Goal: Task Accomplishment & Management: Complete application form

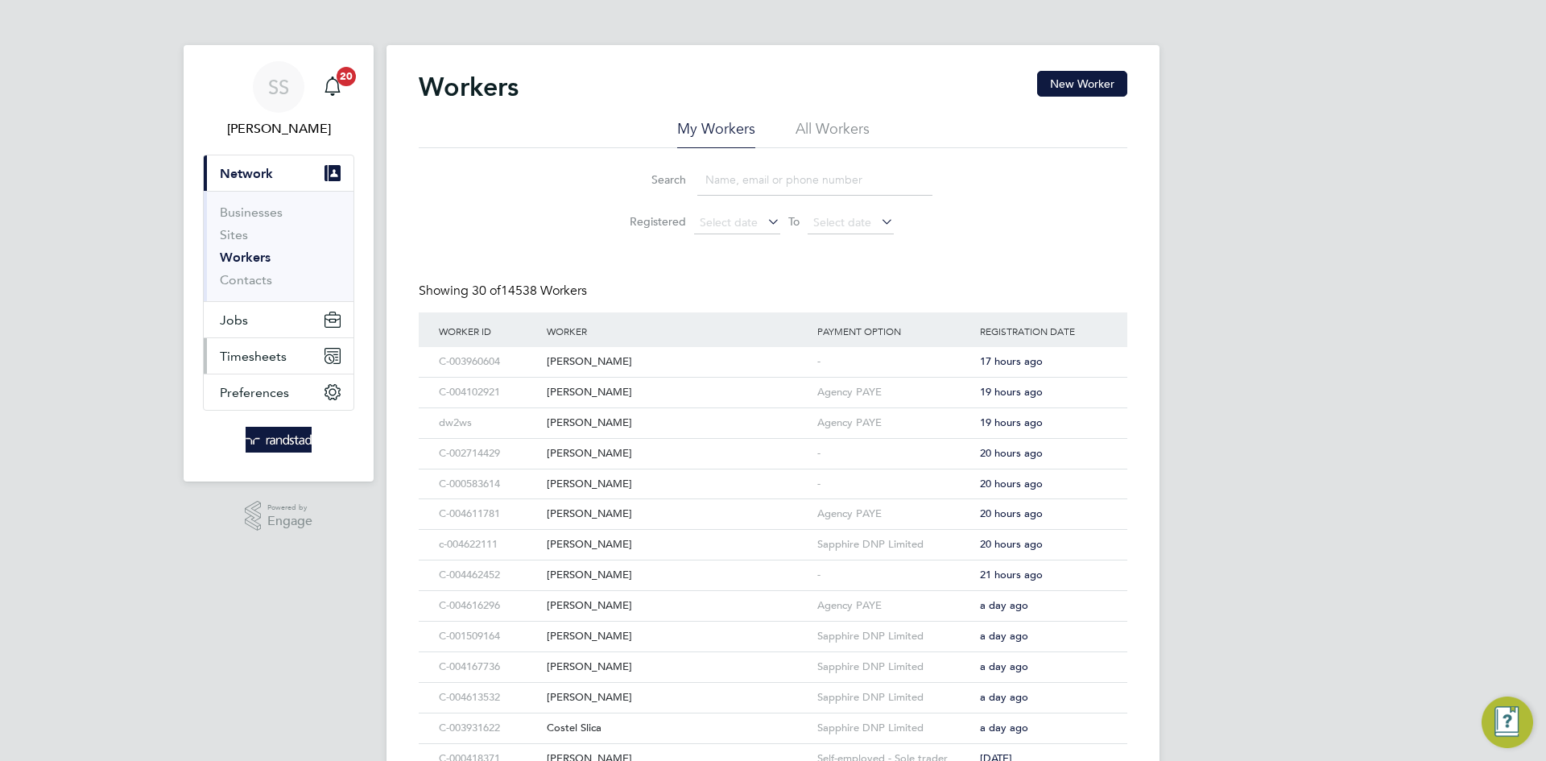
click at [272, 354] on span "Timesheets" at bounding box center [253, 356] width 67 height 15
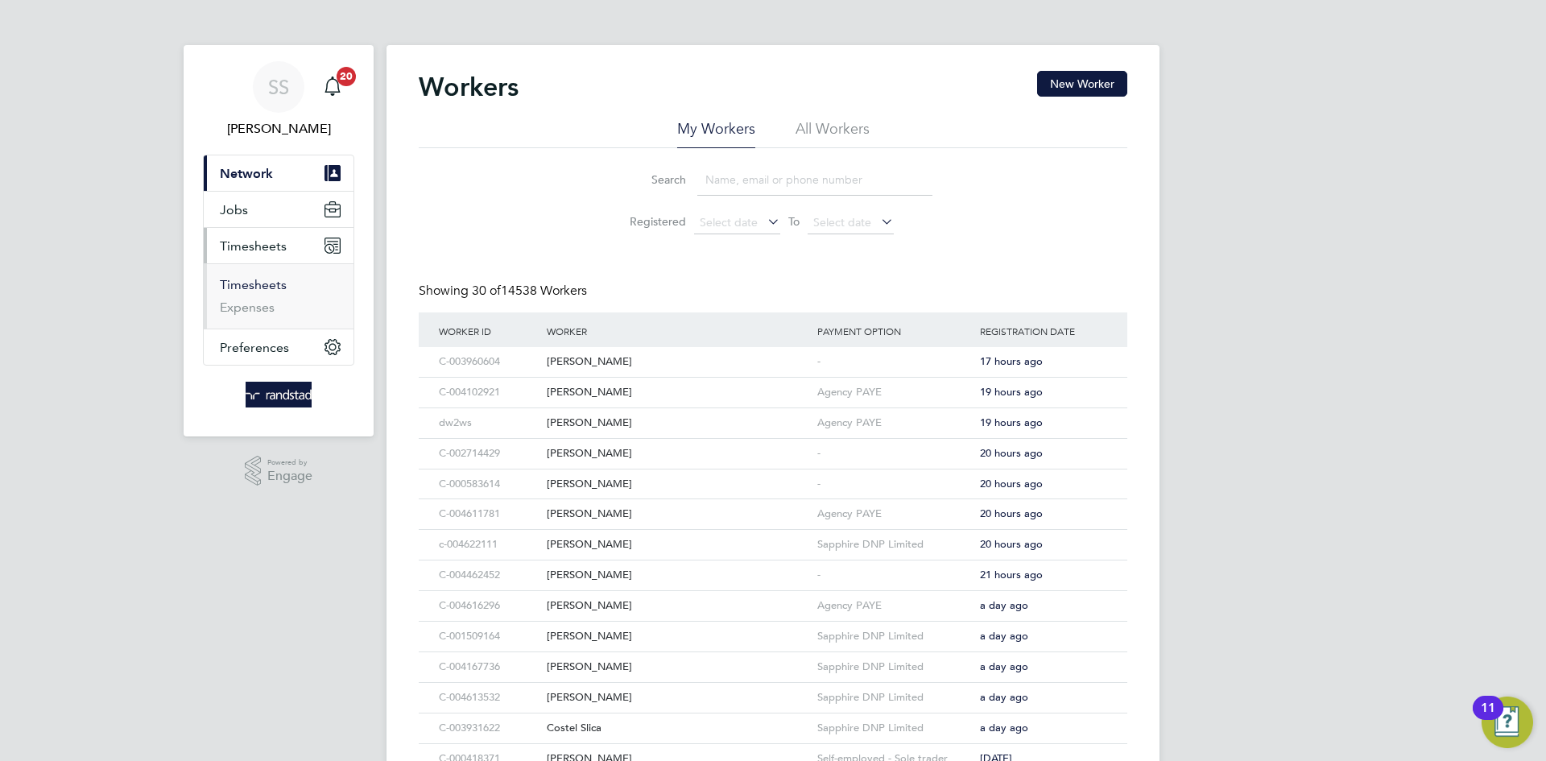
click at [268, 289] on link "Timesheets" at bounding box center [253, 284] width 67 height 15
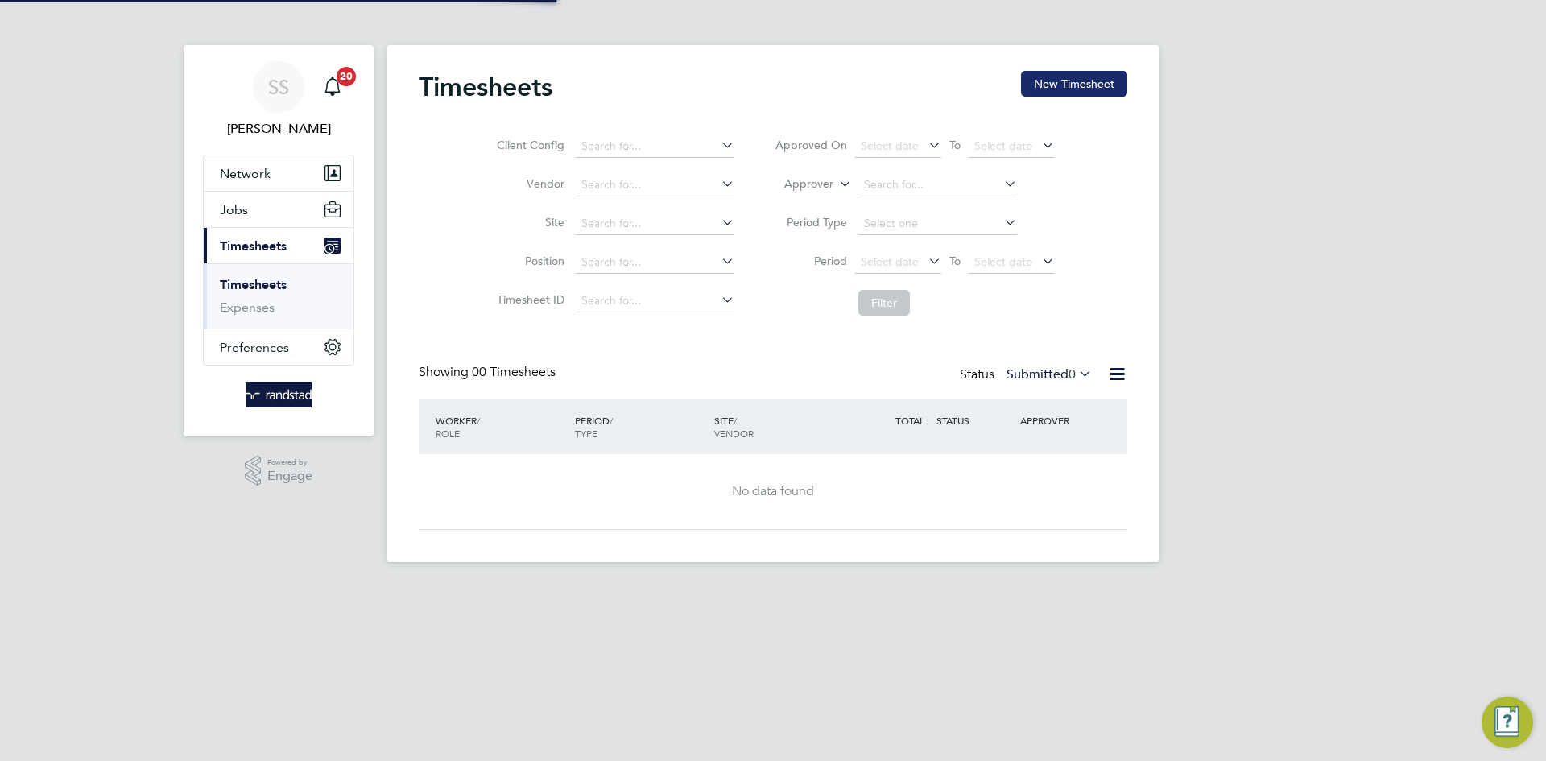
click at [1076, 93] on button "New Timesheet" at bounding box center [1074, 84] width 106 height 26
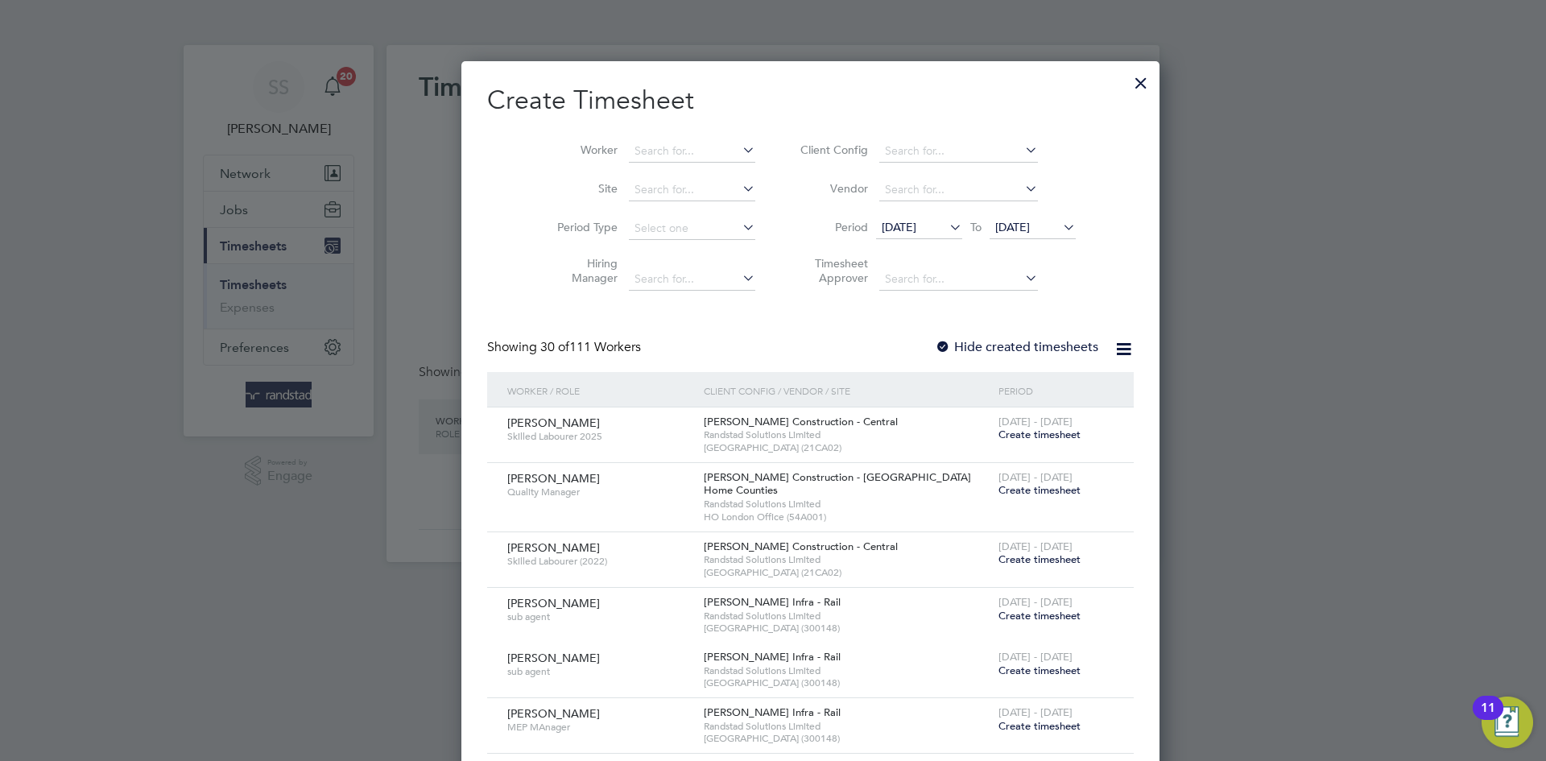
scroll to position [3123, 623]
click at [678, 140] on input at bounding box center [692, 151] width 126 height 23
click at [657, 178] on b "Mayegun" at bounding box center [670, 173] width 49 height 14
type input "Monsuru Mayegun"
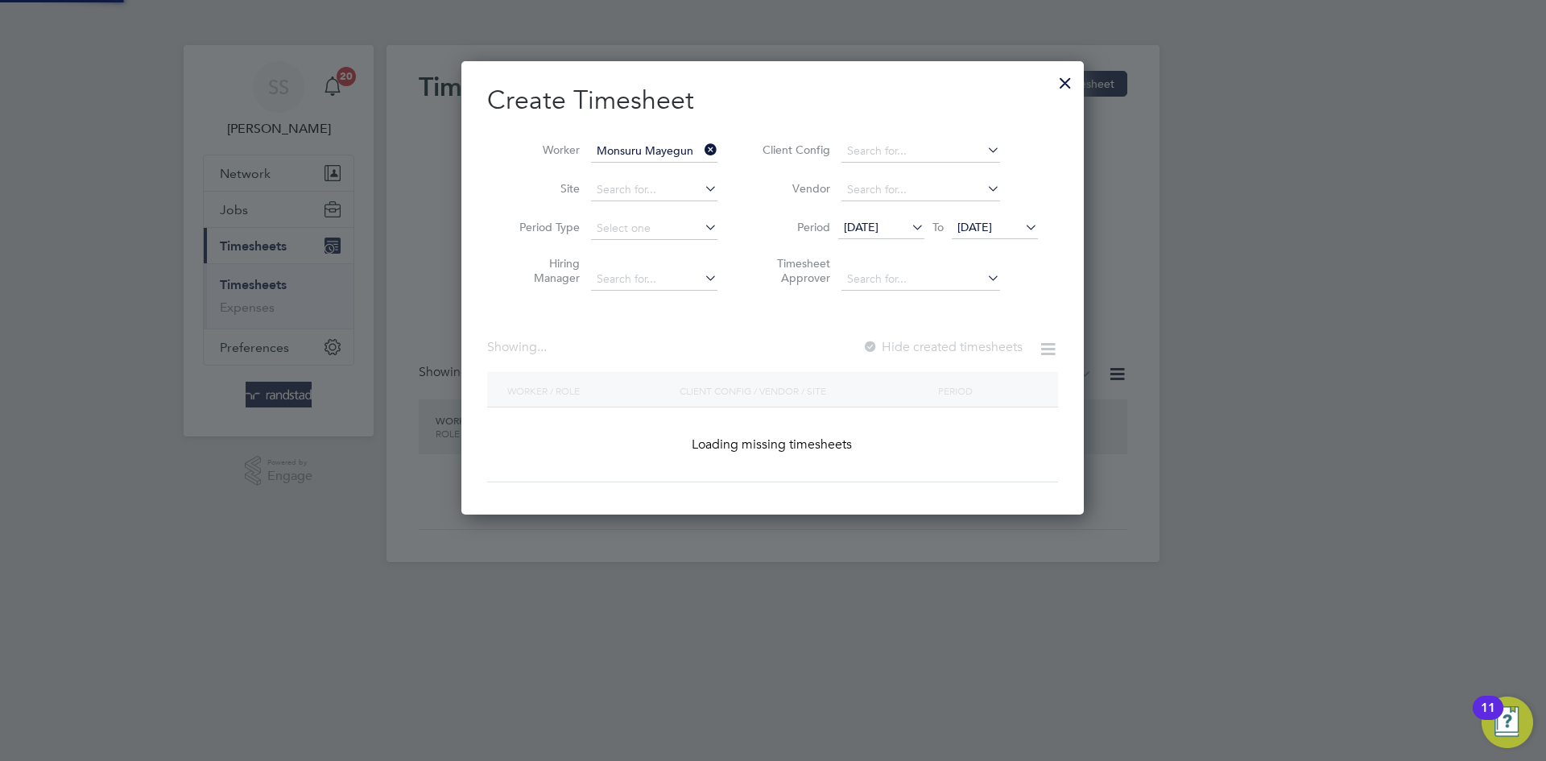
scroll to position [454, 623]
click at [782, 87] on h2 "Create Timesheet" at bounding box center [772, 101] width 571 height 34
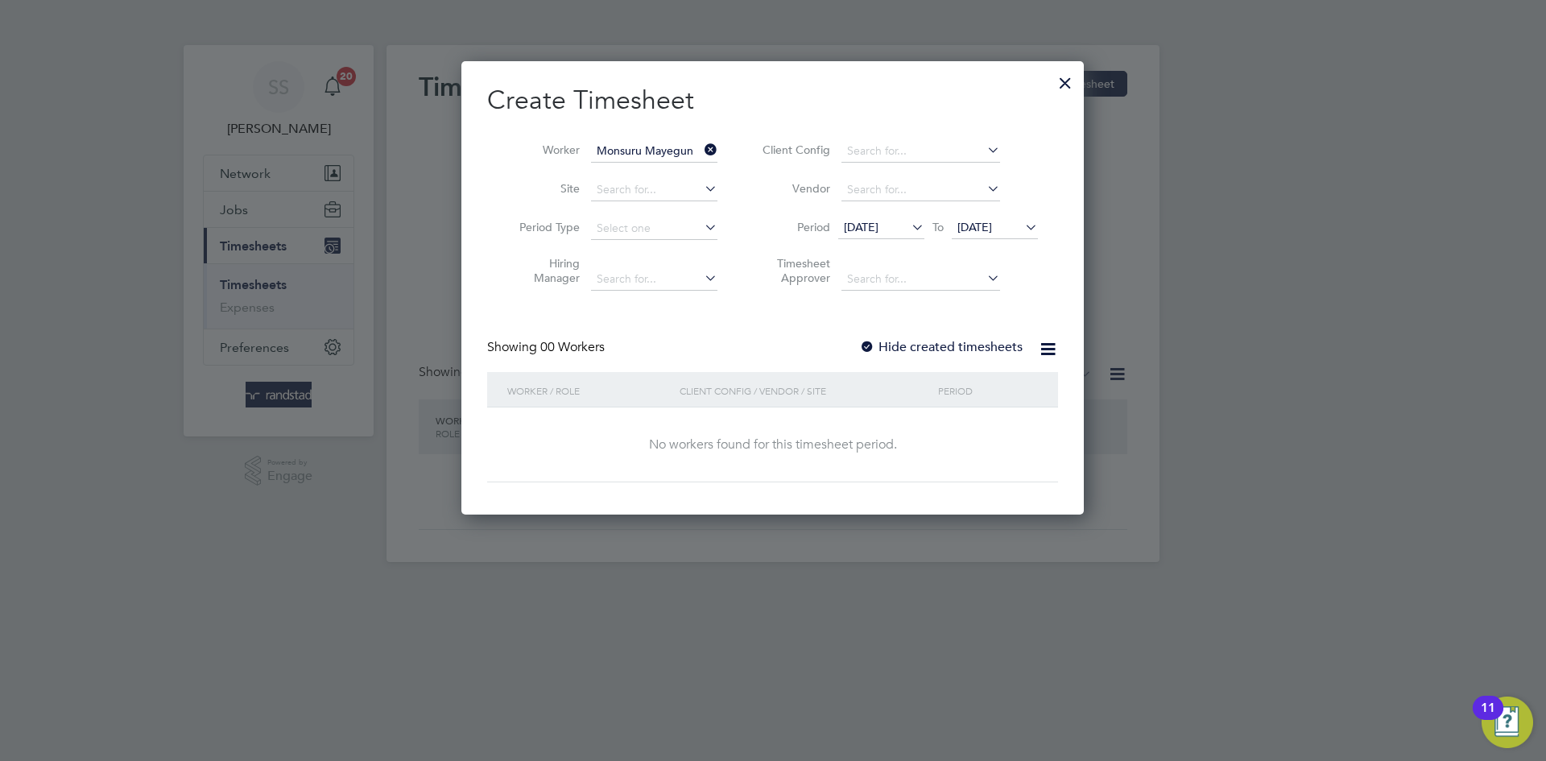
click at [999, 345] on label "Hide created timesheets" at bounding box center [940, 347] width 163 height 16
click at [992, 227] on span "[DATE]" at bounding box center [974, 227] width 35 height 14
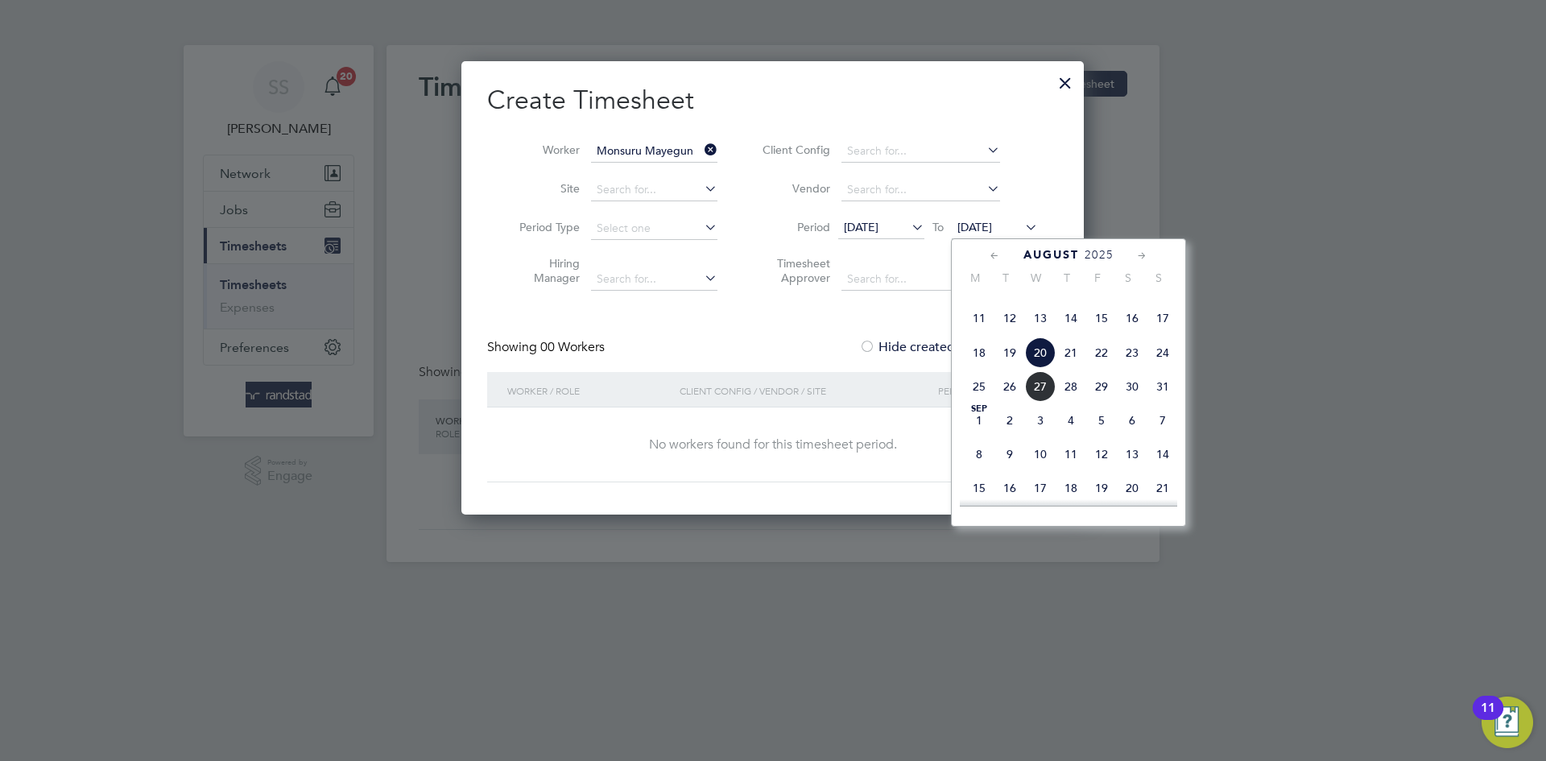
click at [1073, 436] on span "4" at bounding box center [1071, 420] width 31 height 31
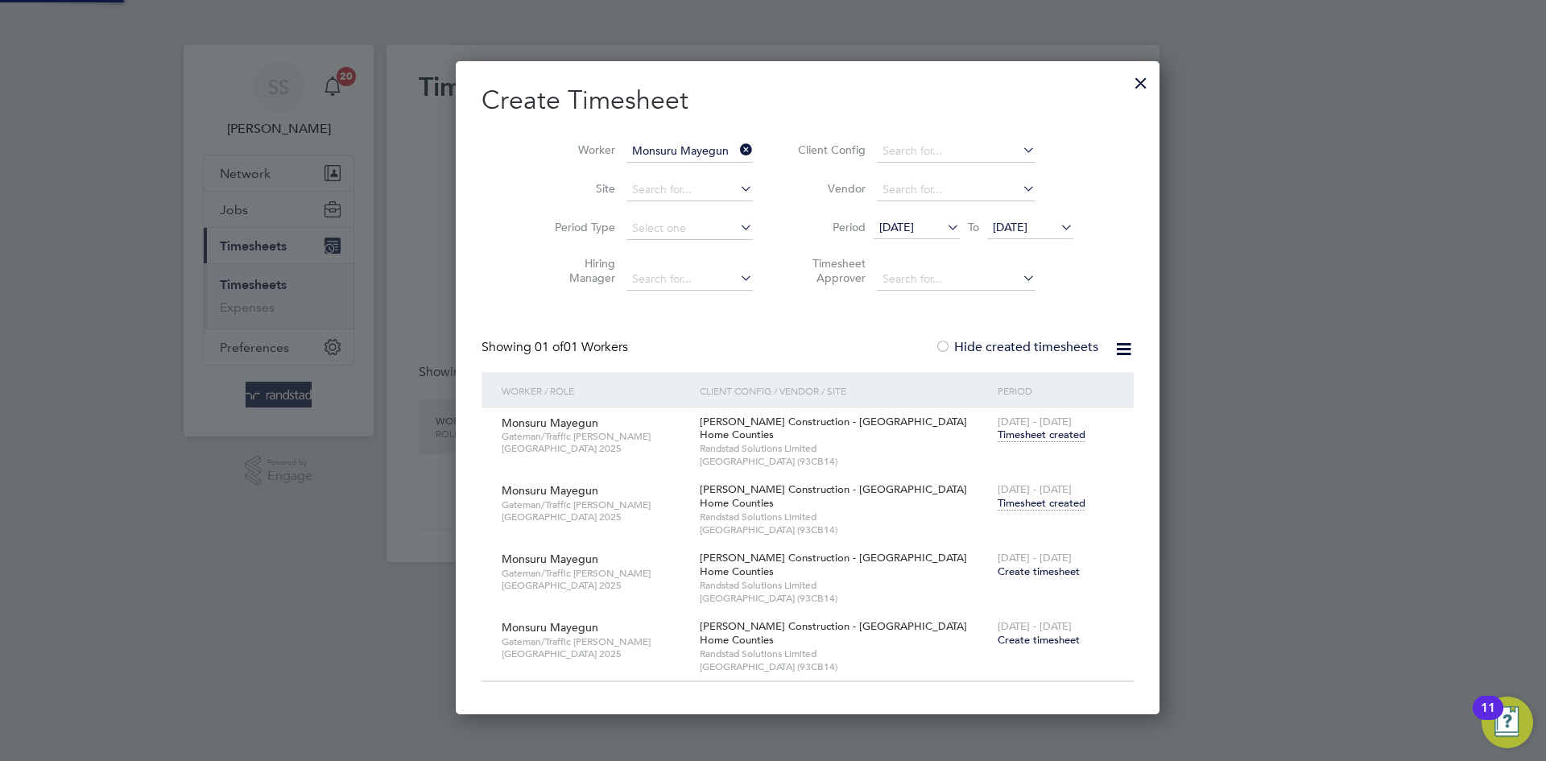
scroll to position [654, 635]
click at [998, 502] on span "Timesheet created" at bounding box center [1042, 503] width 88 height 14
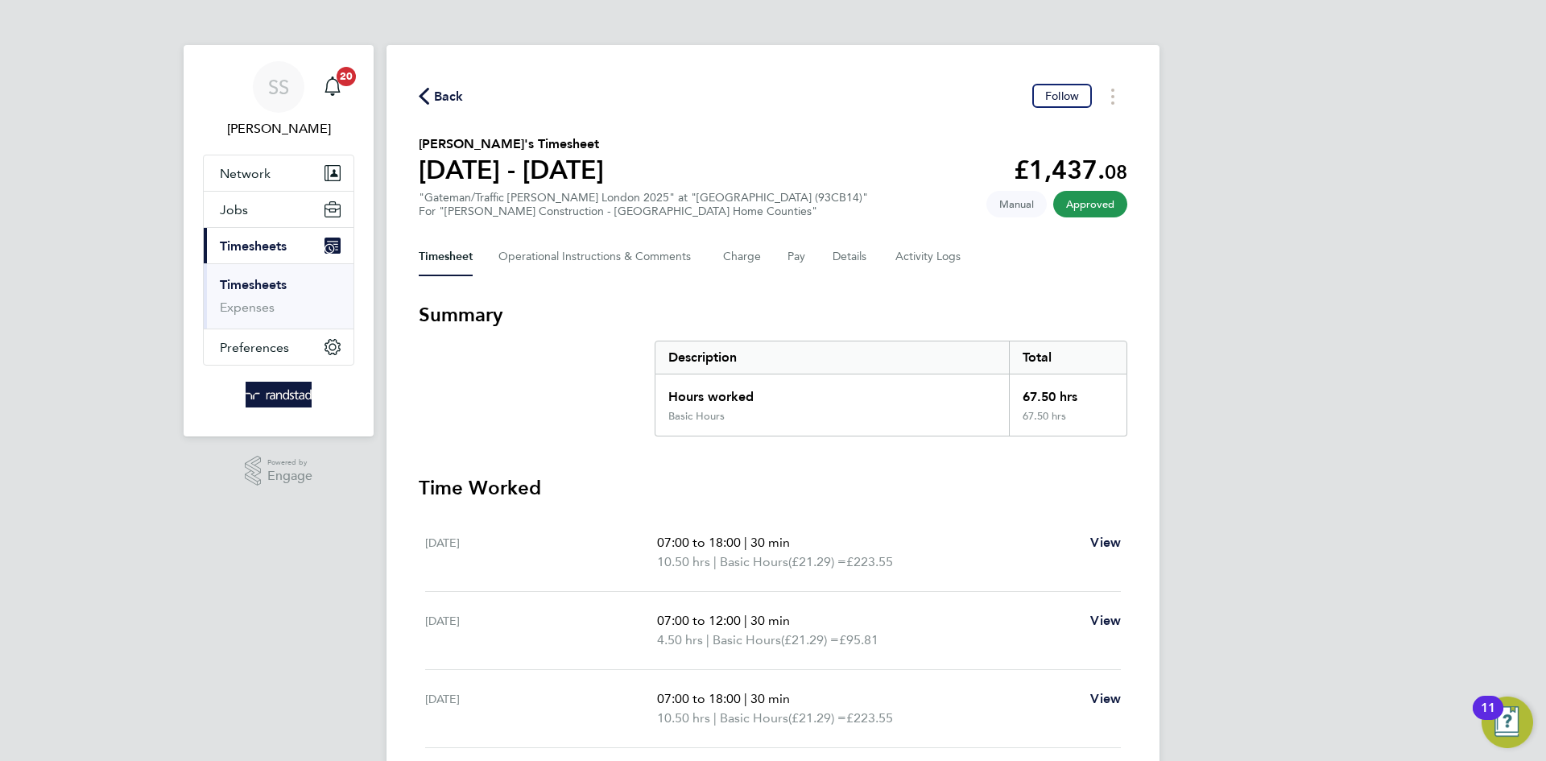
click at [735, 105] on div "Back Follow" at bounding box center [773, 96] width 709 height 25
click at [798, 113] on div "Back Follow [PERSON_NAME]'s Timesheet [DATE] - [DATE] £1,437. 08 "Gateman/Traff…" at bounding box center [772, 572] width 773 height 1054
click at [444, 98] on span "Back" at bounding box center [449, 96] width 30 height 19
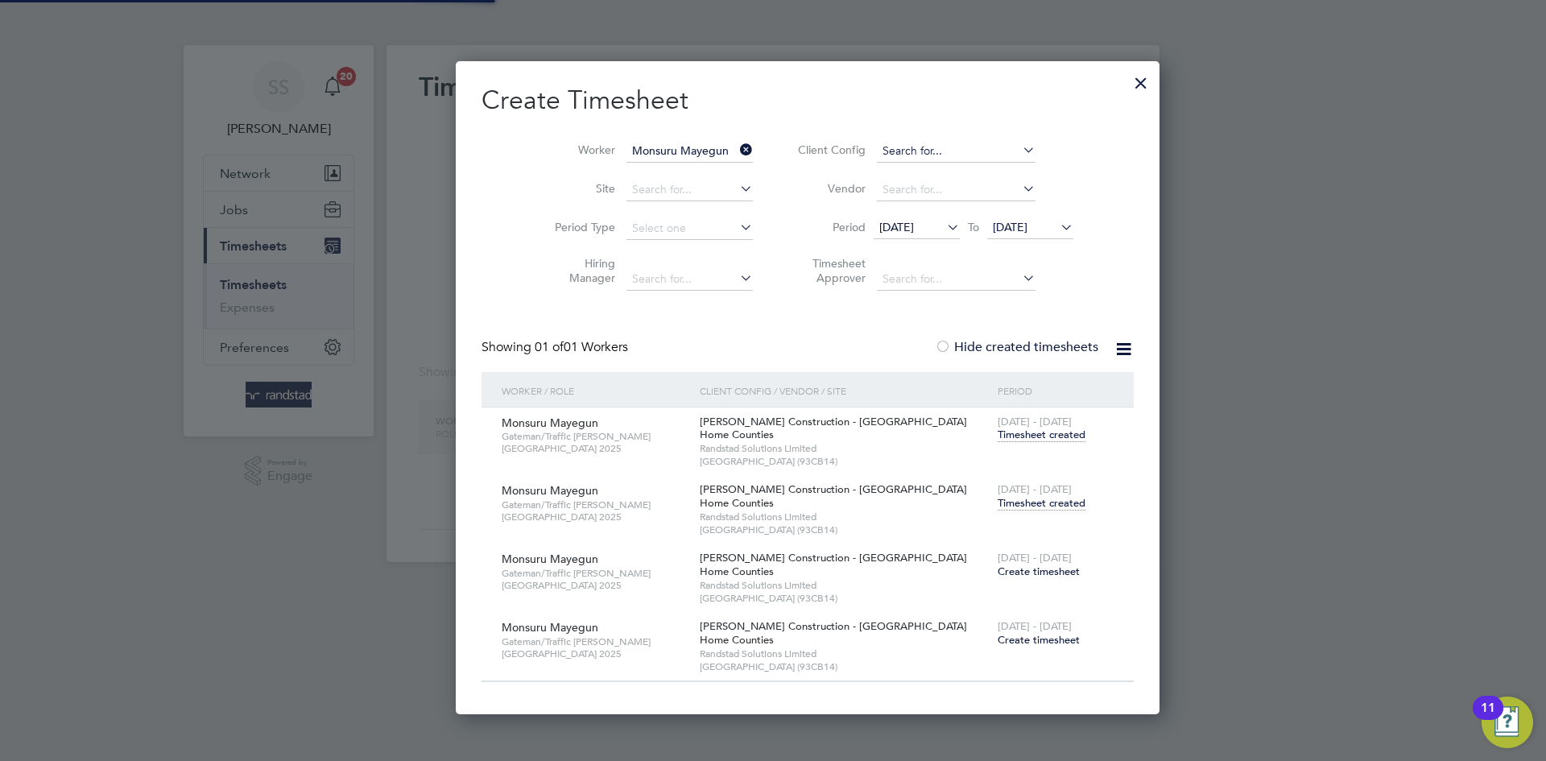
scroll to position [654, 635]
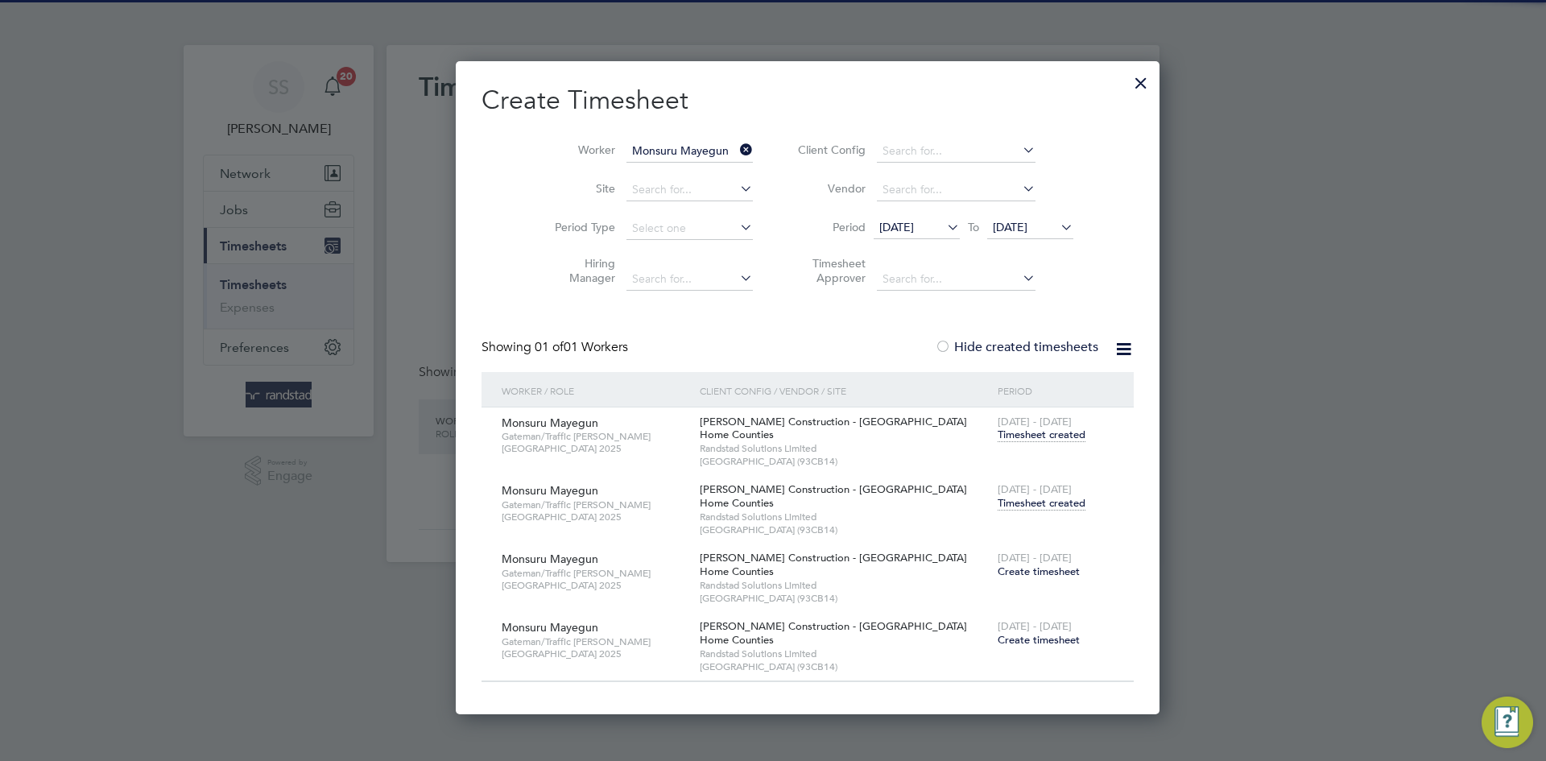
click at [701, 101] on h2 "Create Timesheet" at bounding box center [808, 101] width 652 height 34
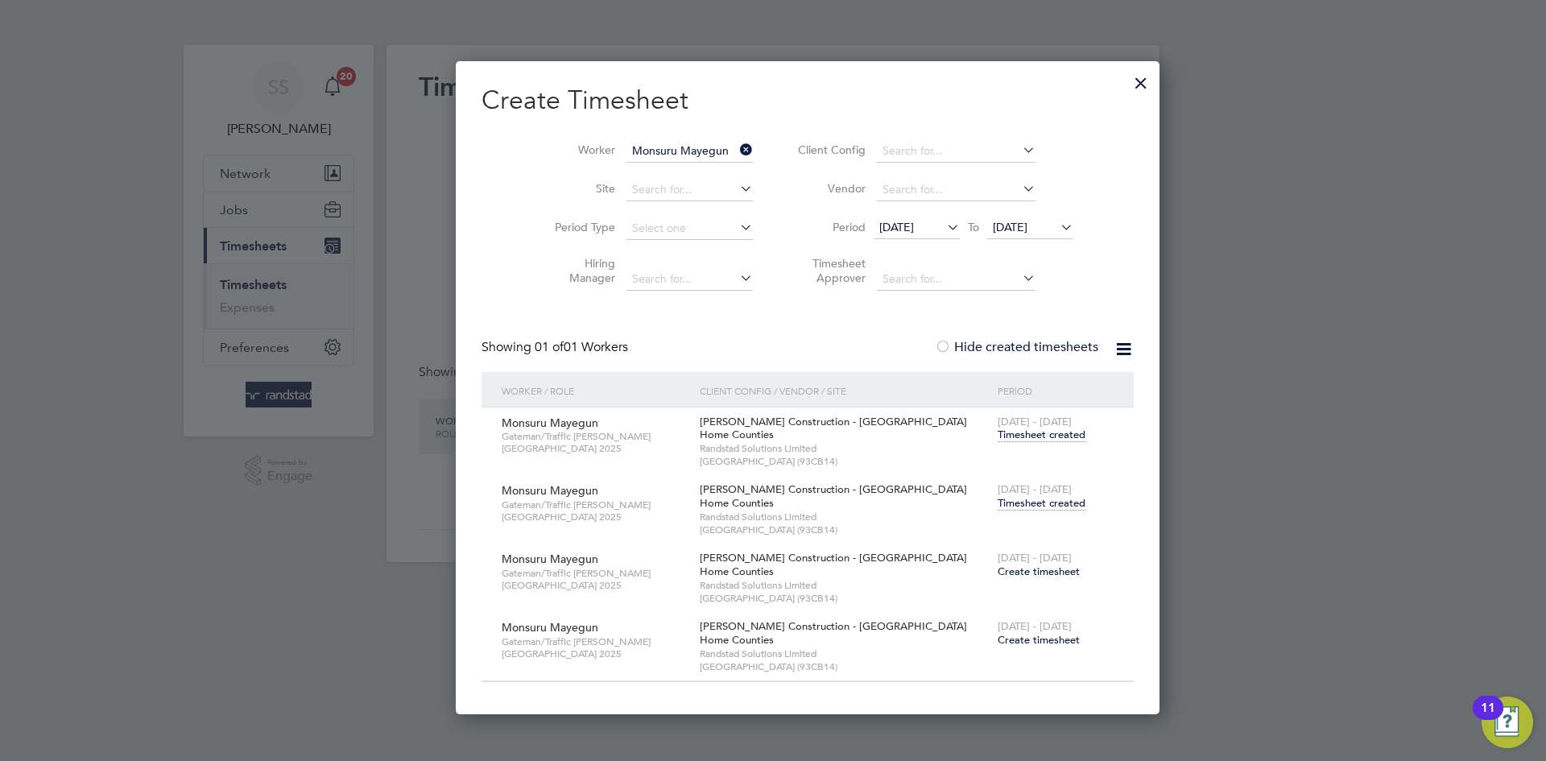
click at [944, 85] on h2 "Create Timesheet" at bounding box center [808, 101] width 652 height 34
click at [681, 93] on h2 "Create Timesheet" at bounding box center [808, 101] width 652 height 34
click at [716, 84] on h2 "Create Timesheet" at bounding box center [808, 101] width 652 height 34
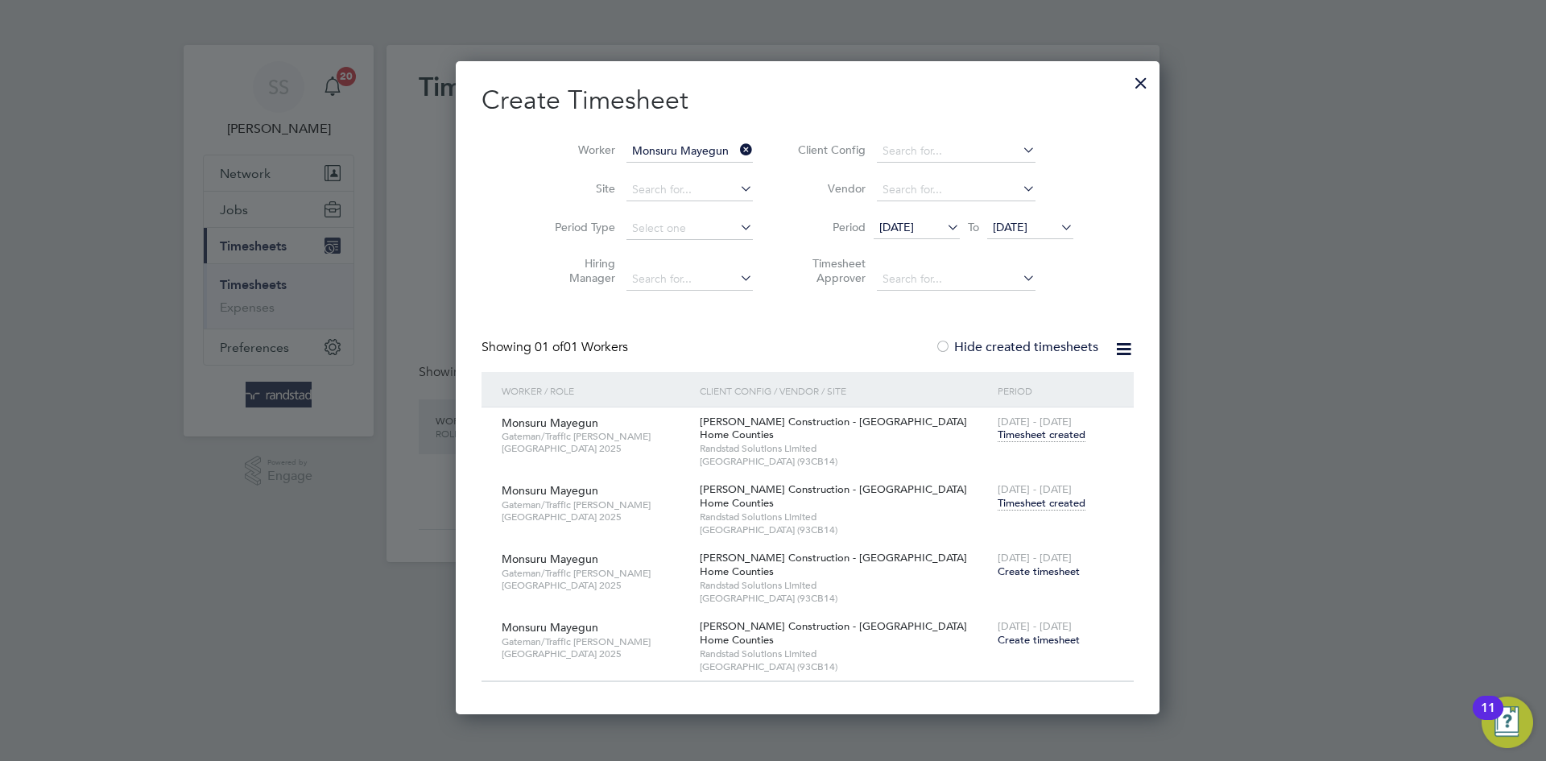
click at [716, 84] on h2 "Create Timesheet" at bounding box center [808, 101] width 652 height 34
click at [722, 89] on h2 "Create Timesheet" at bounding box center [808, 101] width 652 height 34
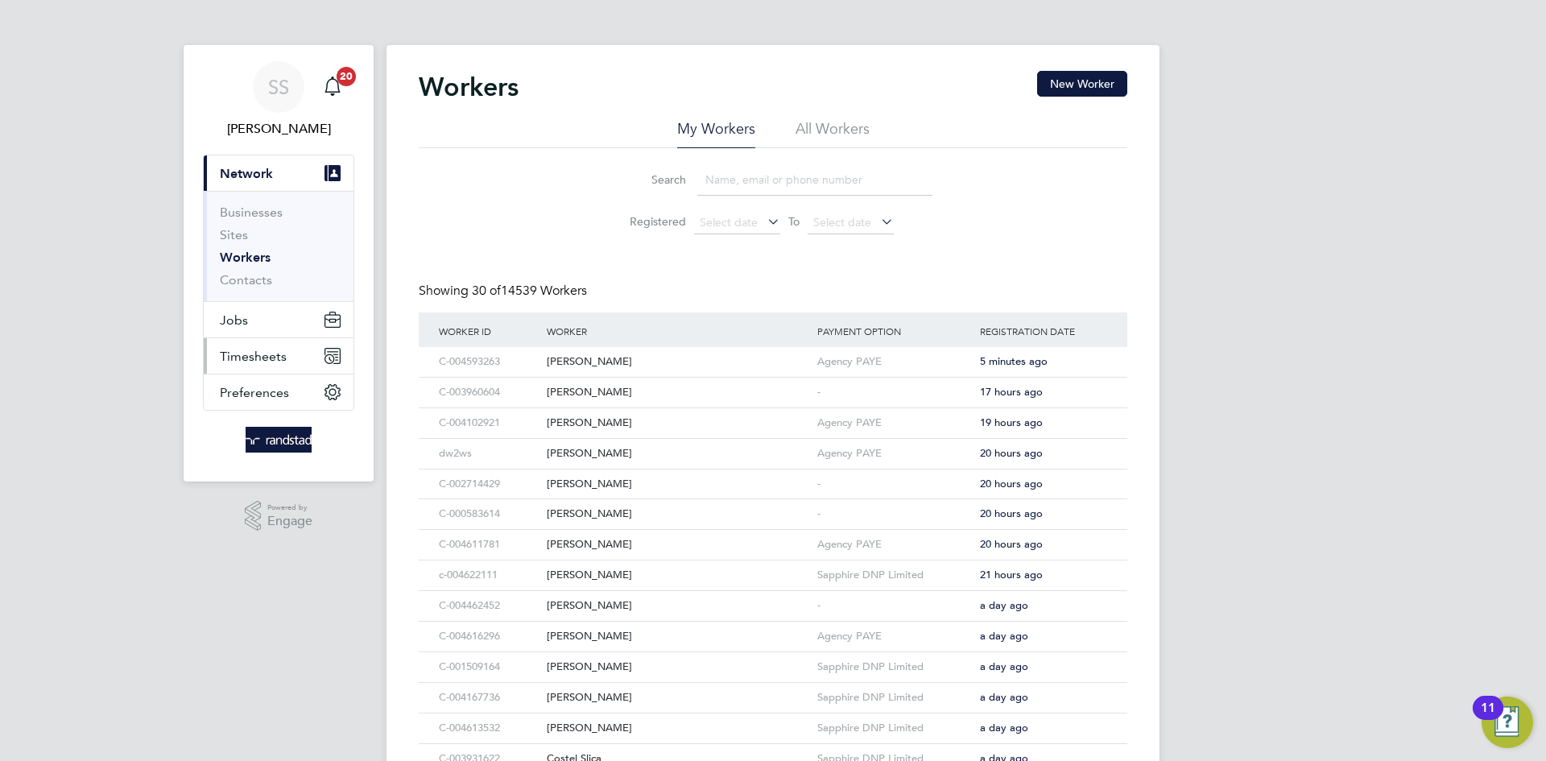
click at [276, 350] on span "Timesheets" at bounding box center [253, 356] width 67 height 15
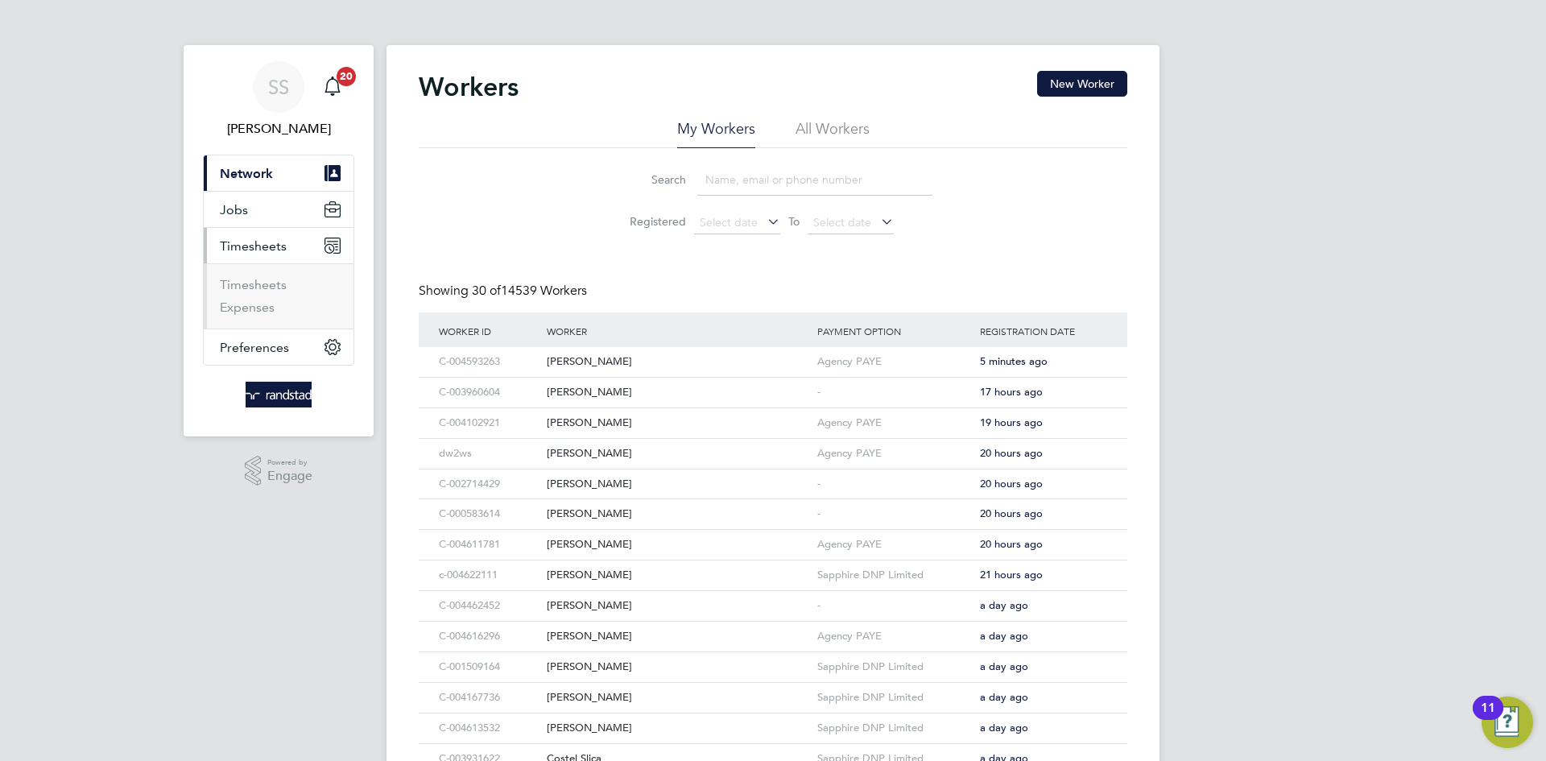
click at [278, 293] on li "Timesheets" at bounding box center [280, 288] width 121 height 23
click at [279, 287] on link "Timesheets" at bounding box center [253, 284] width 67 height 15
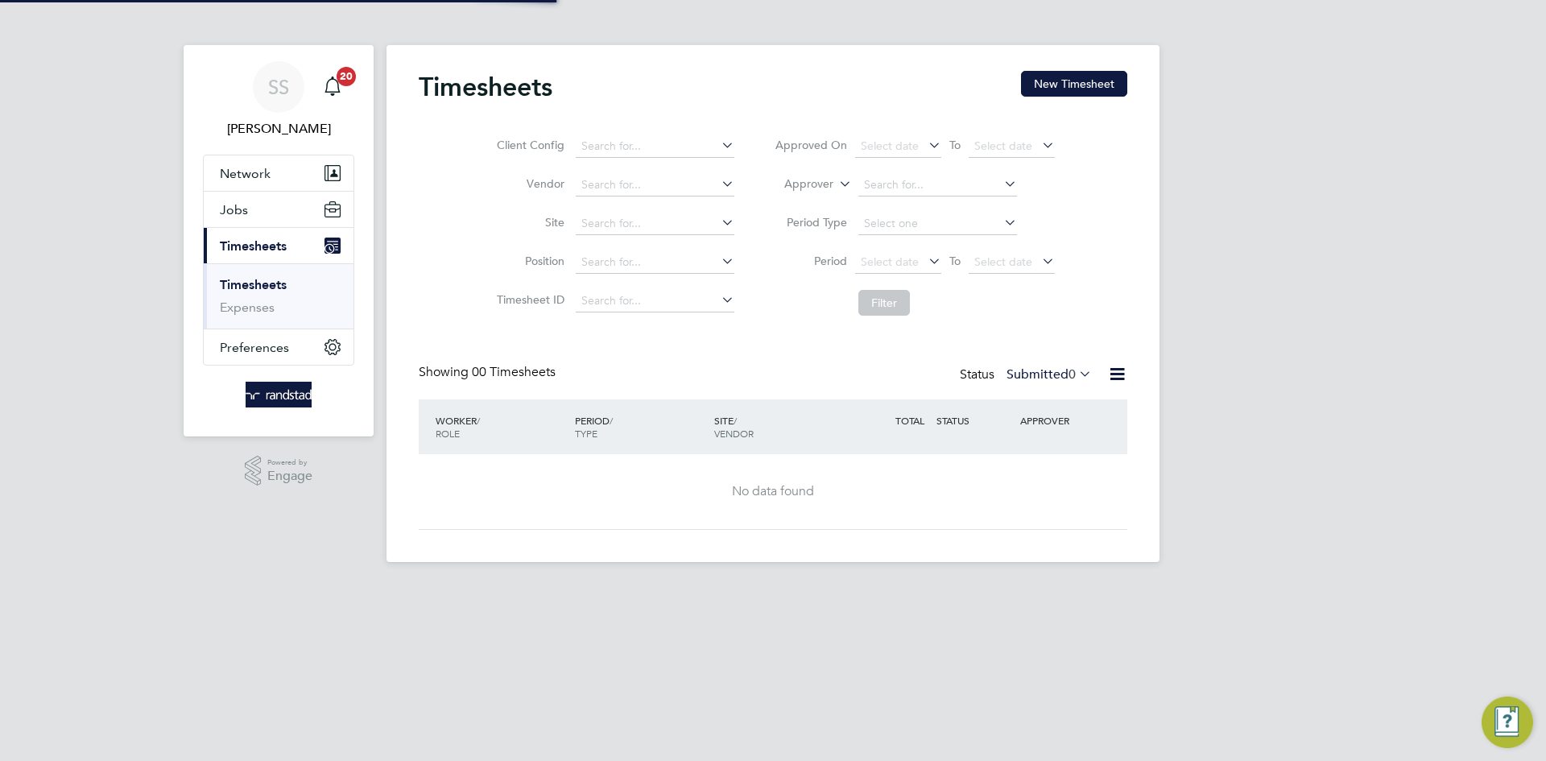
drag, startPoint x: 1109, startPoint y: 88, endPoint x: 1045, endPoint y: 111, distance: 67.8
click at [1110, 87] on button "New Timesheet" at bounding box center [1074, 84] width 106 height 26
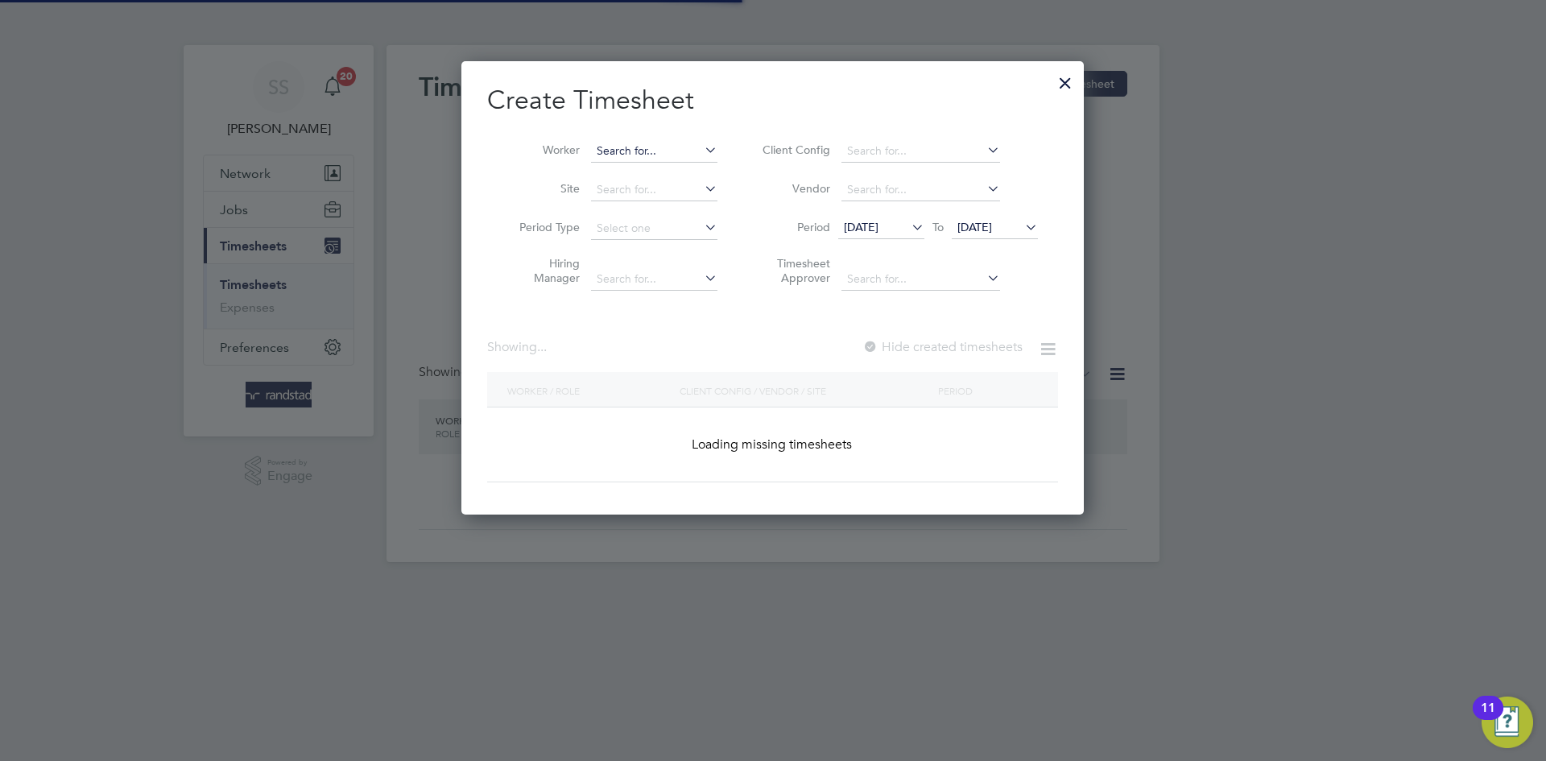
scroll to position [454, 623]
click at [660, 158] on input at bounding box center [654, 151] width 126 height 23
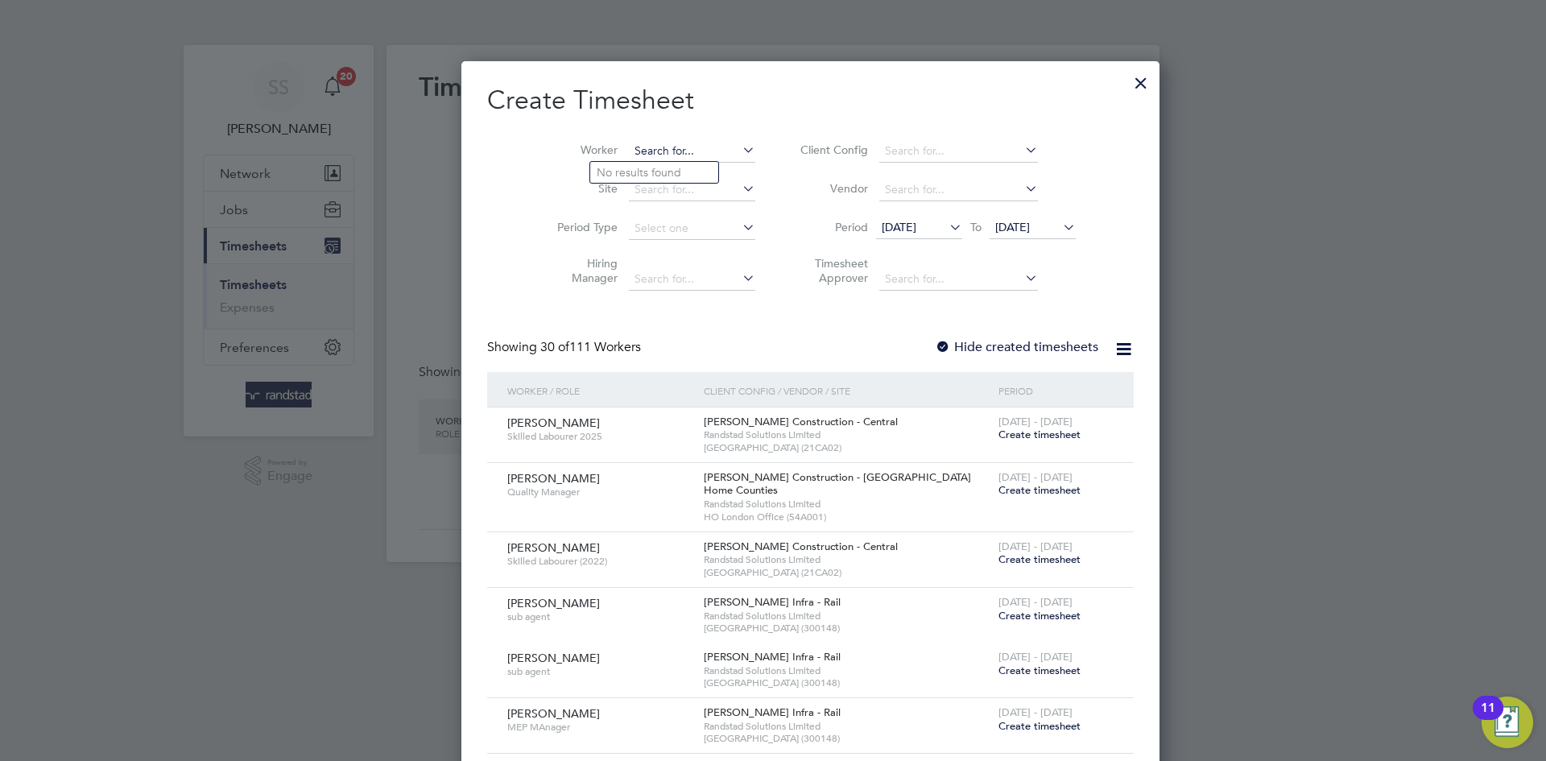
scroll to position [3123, 623]
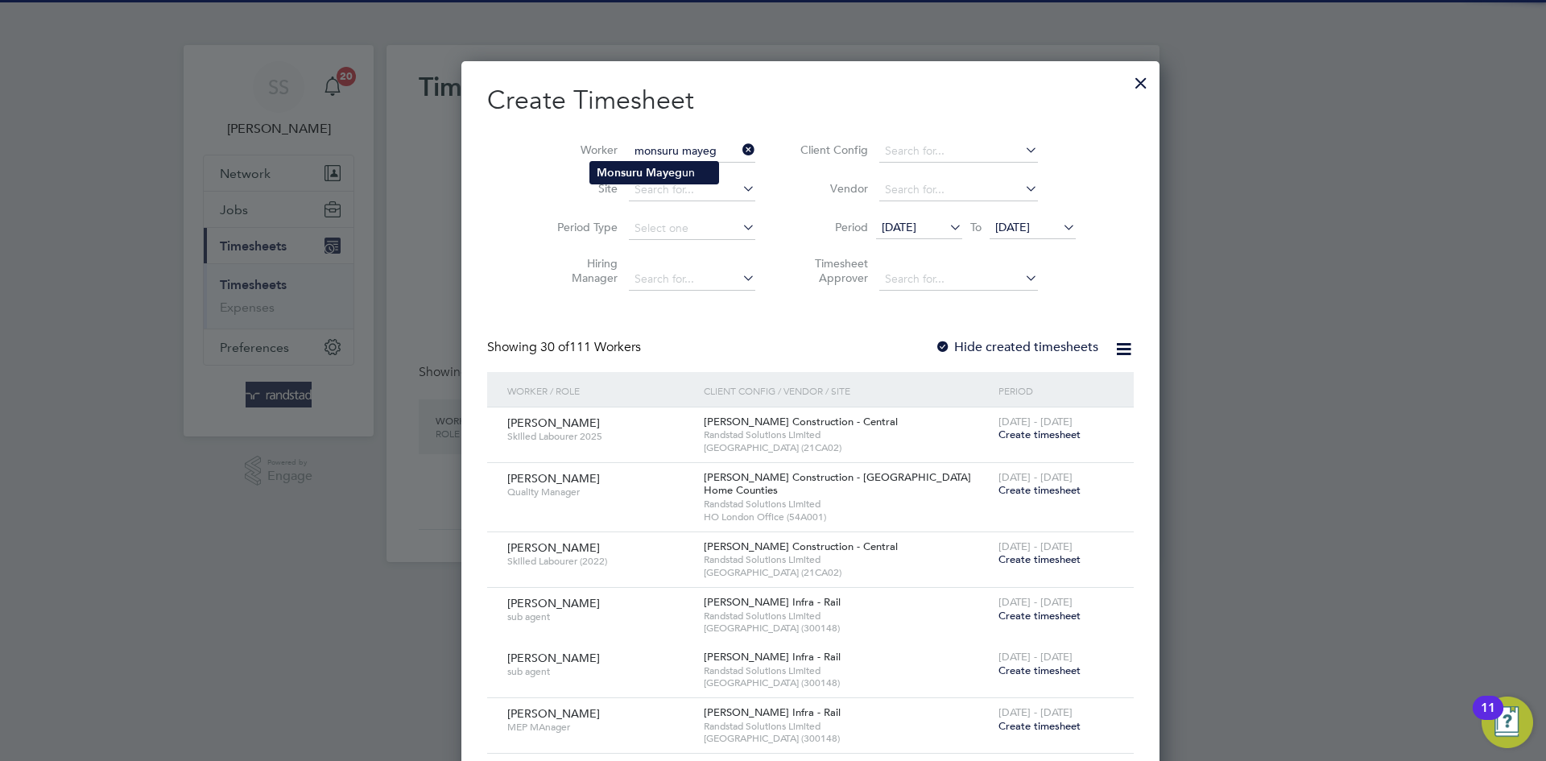
click at [676, 182] on li "Monsuru Mayeg un" at bounding box center [654, 173] width 128 height 22
type input "Monsuru Mayegun"
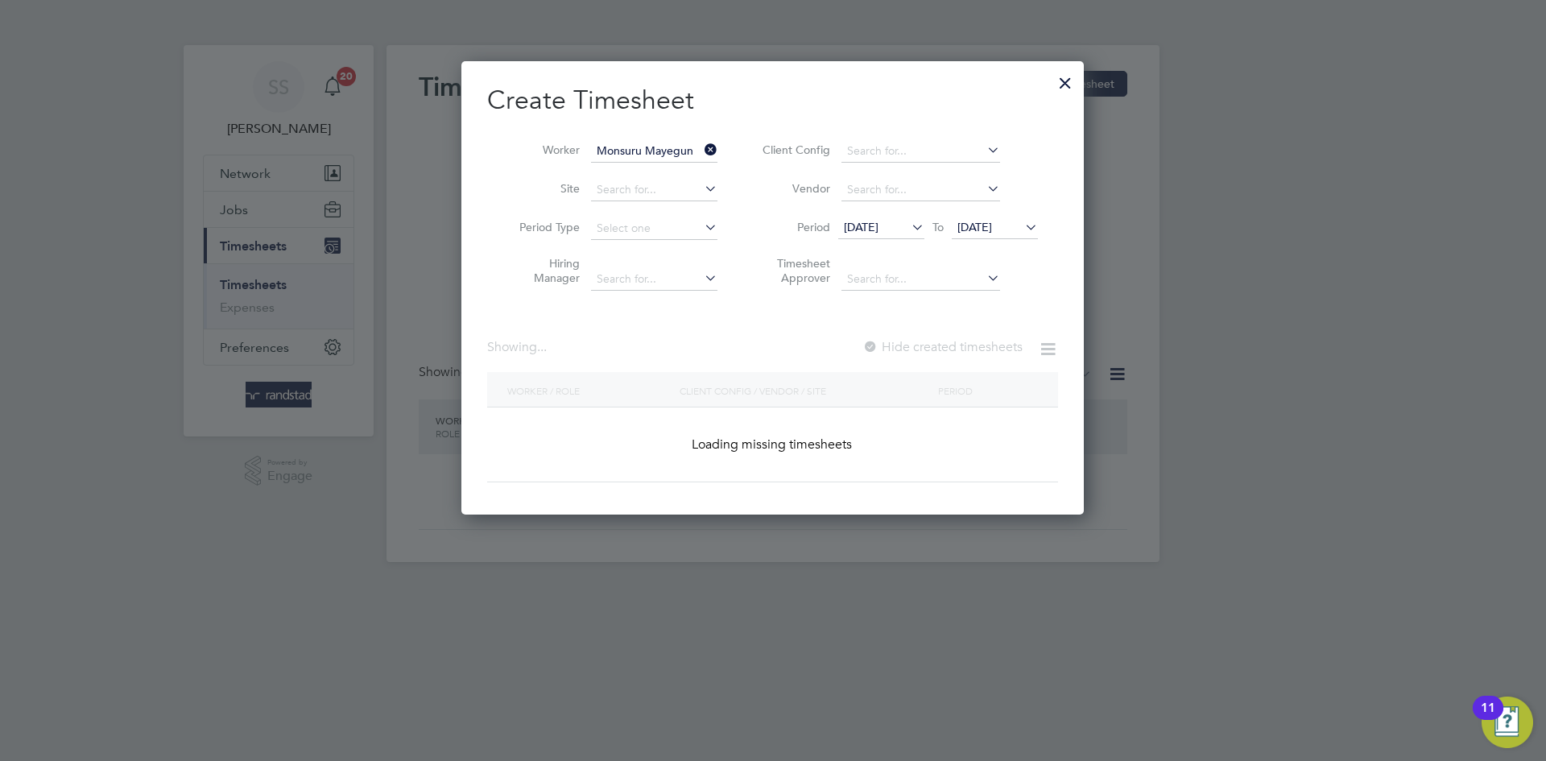
scroll to position [454, 623]
click at [783, 110] on h2 "Create Timesheet" at bounding box center [772, 101] width 571 height 34
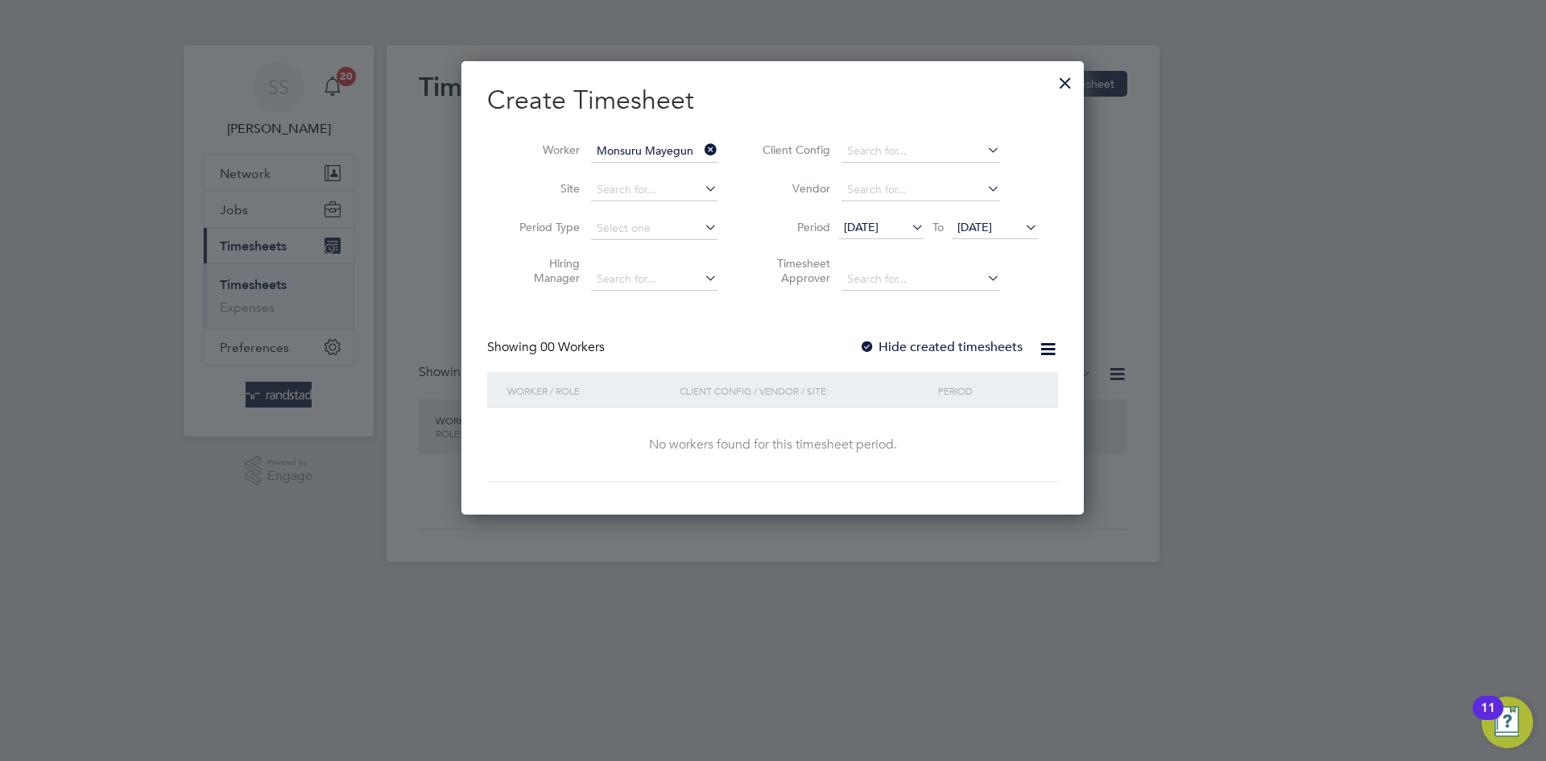
click at [996, 351] on label "Hide created timesheets" at bounding box center [940, 347] width 163 height 16
click at [992, 229] on span "[DATE]" at bounding box center [974, 227] width 35 height 14
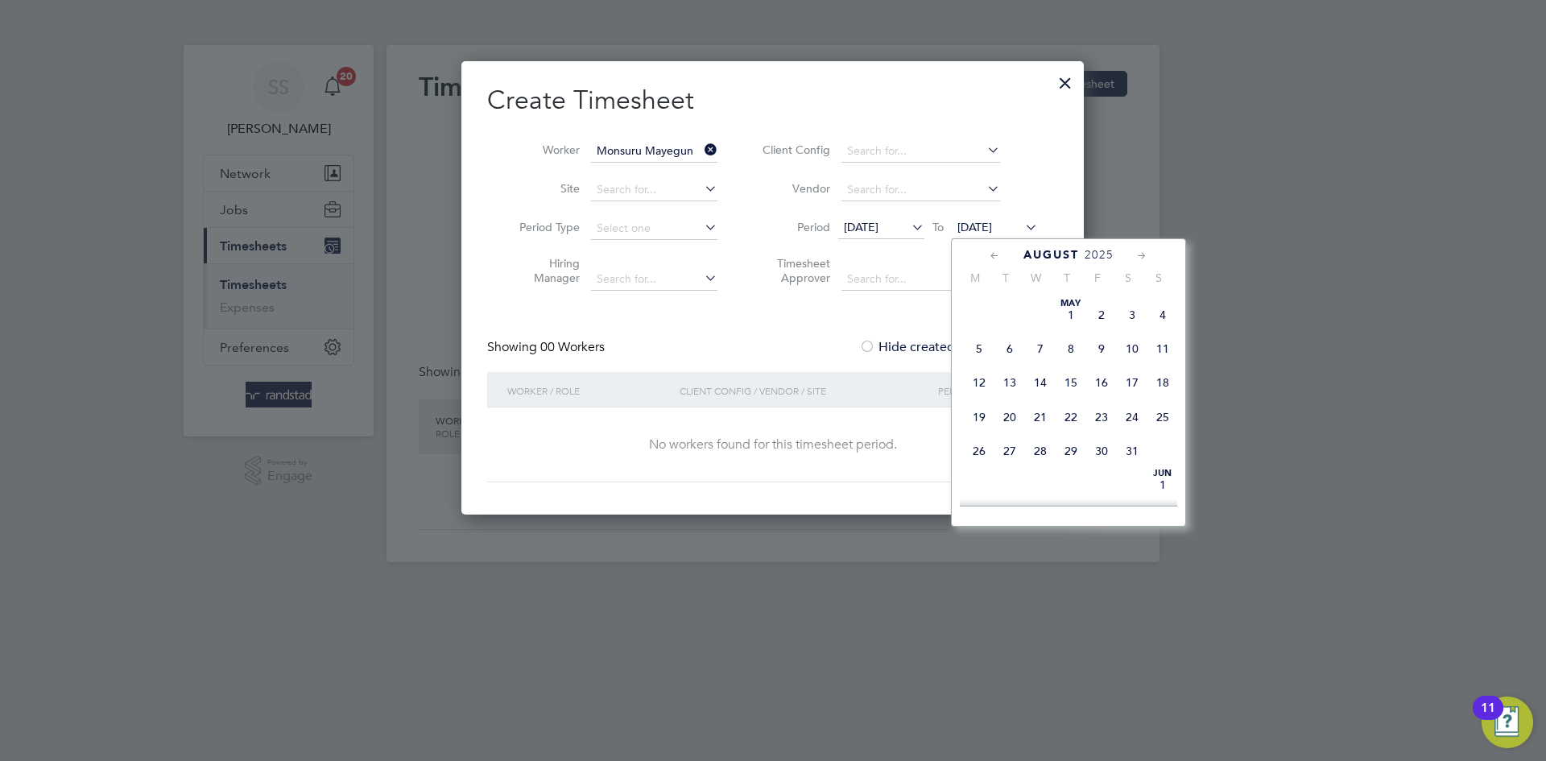
scroll to position [608, 0]
click at [1066, 436] on span "4" at bounding box center [1071, 420] width 31 height 31
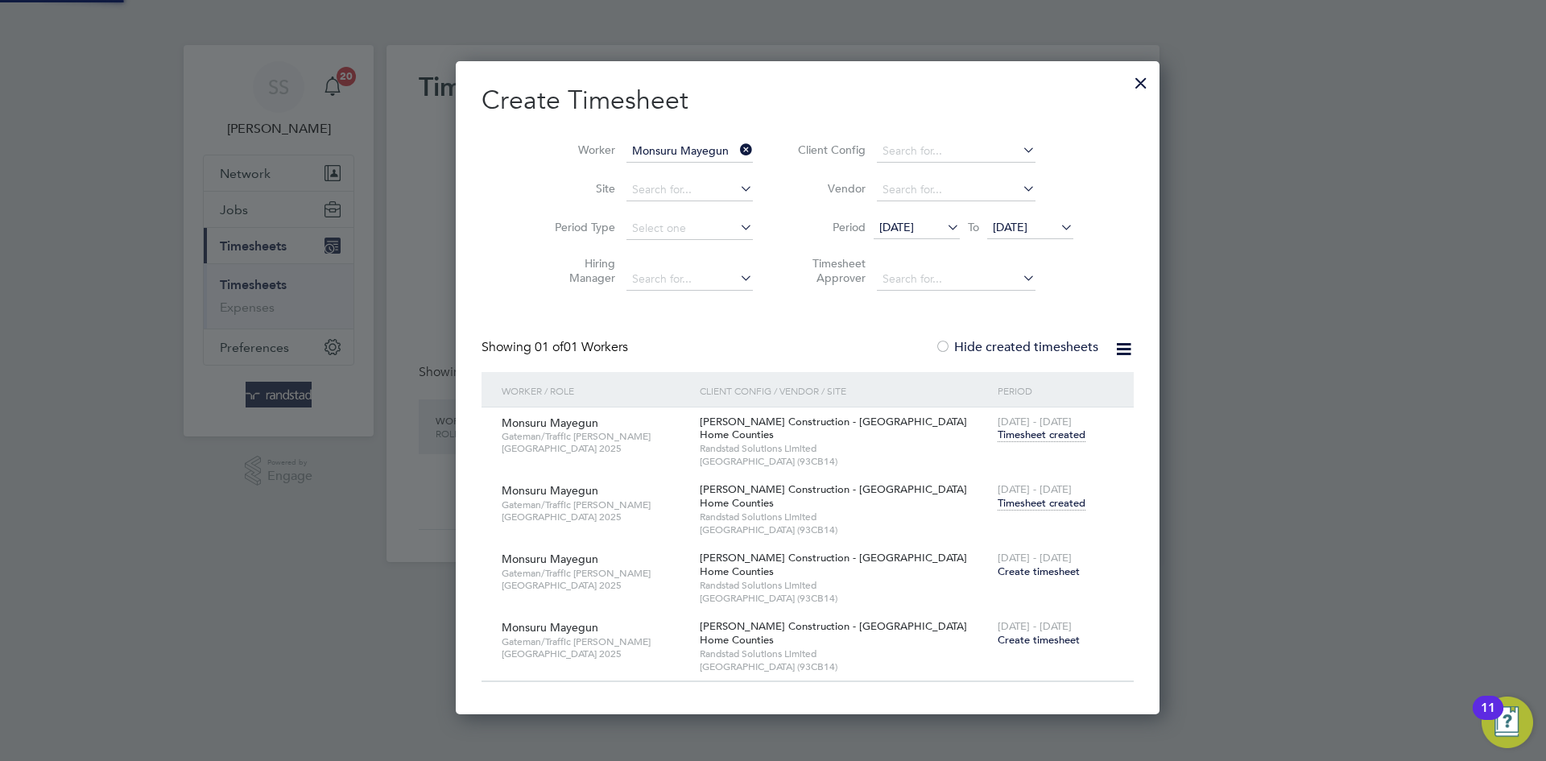
scroll to position [654, 635]
click at [994, 510] on div "16 - 22 Aug 2025 Timesheet created" at bounding box center [1056, 496] width 124 height 43
click at [1002, 494] on span "[DATE] - [DATE]" at bounding box center [1035, 489] width 74 height 14
click at [998, 501] on span "Timesheet created" at bounding box center [1042, 503] width 88 height 14
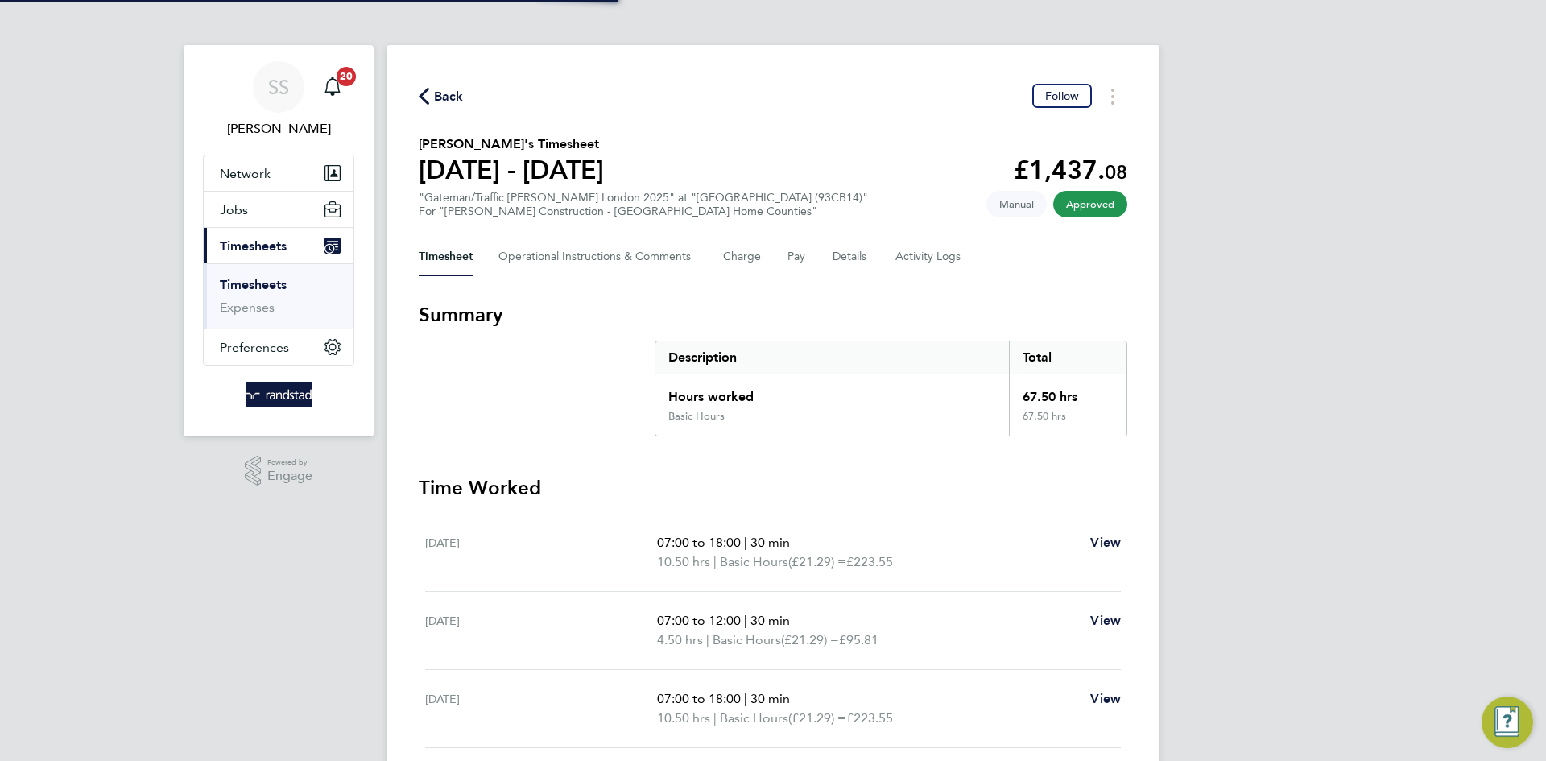
drag, startPoint x: 870, startPoint y: 139, endPoint x: 829, endPoint y: 226, distance: 95.8
click at [870, 140] on section "Monsuru Mayegun's Timesheet 16 - 22 Aug 2025 £1,437. 08 "Gateman/Traffic Marsha…" at bounding box center [773, 176] width 709 height 84
click at [843, 108] on div "Back Follow [PERSON_NAME]'s Timesheet [DATE] - [DATE] £1,437. 08 "Gateman/Traff…" at bounding box center [772, 572] width 773 height 1054
drag, startPoint x: 857, startPoint y: 258, endPoint x: 861, endPoint y: 137, distance: 120.8
click at [858, 257] on button "Details" at bounding box center [851, 257] width 37 height 39
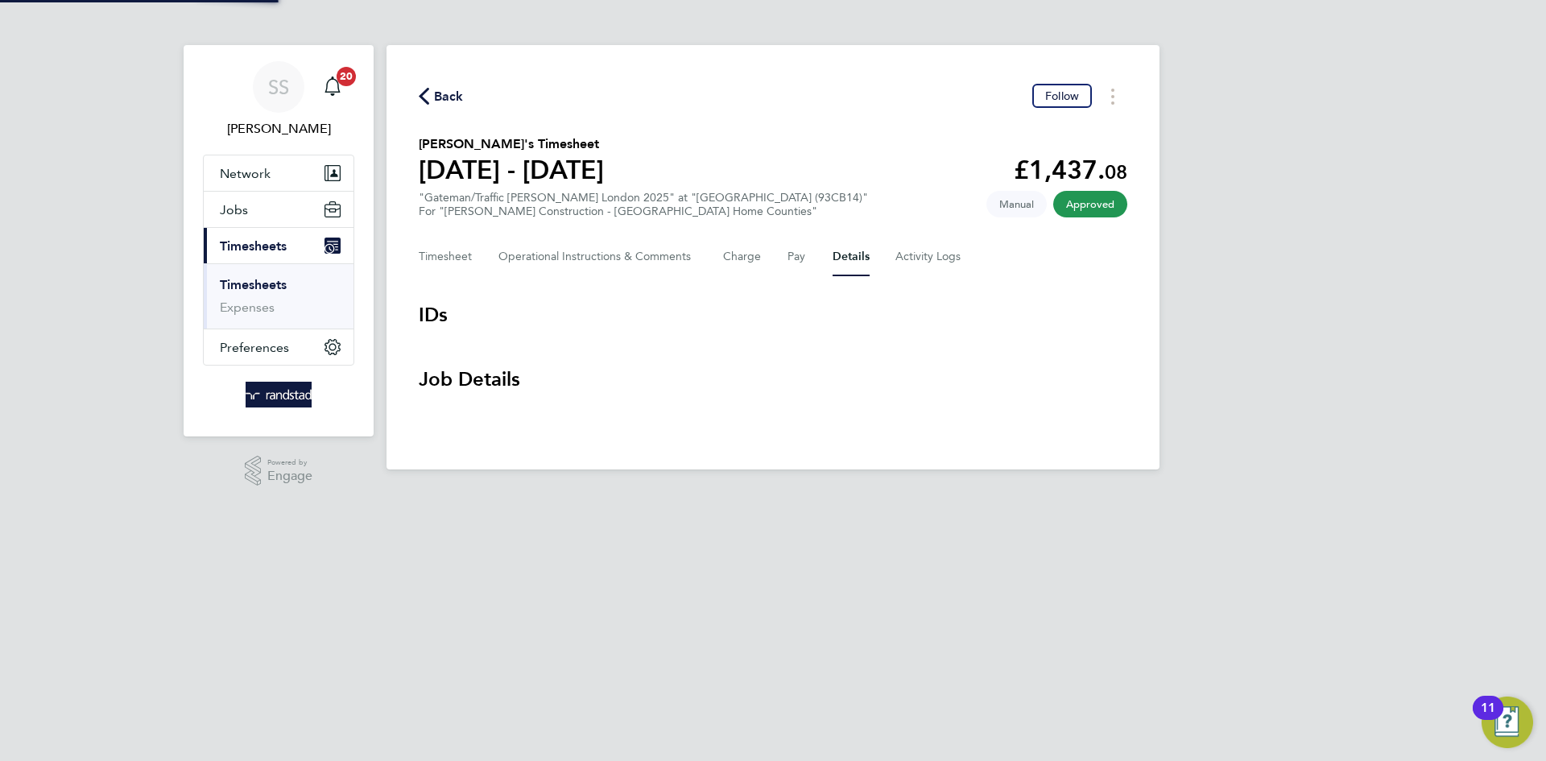
click at [862, 137] on section "Monsuru Mayegun's Timesheet 16 - 22 Aug 2025 £1,437. 08 "Gateman/Traffic Marsha…" at bounding box center [773, 176] width 709 height 84
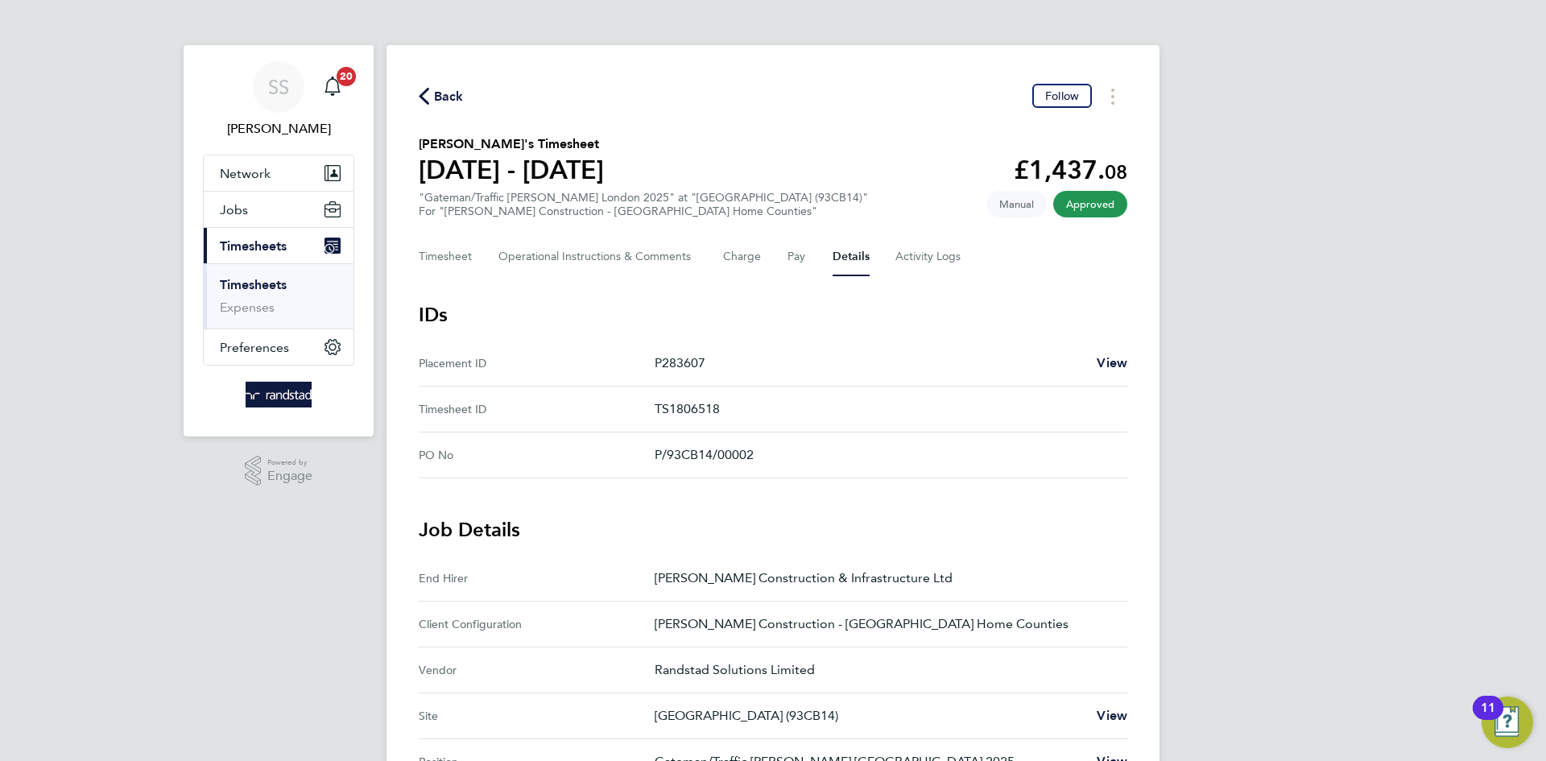
click at [428, 108] on div "Back Follow" at bounding box center [773, 96] width 709 height 25
click at [432, 88] on span "Back" at bounding box center [441, 95] width 45 height 15
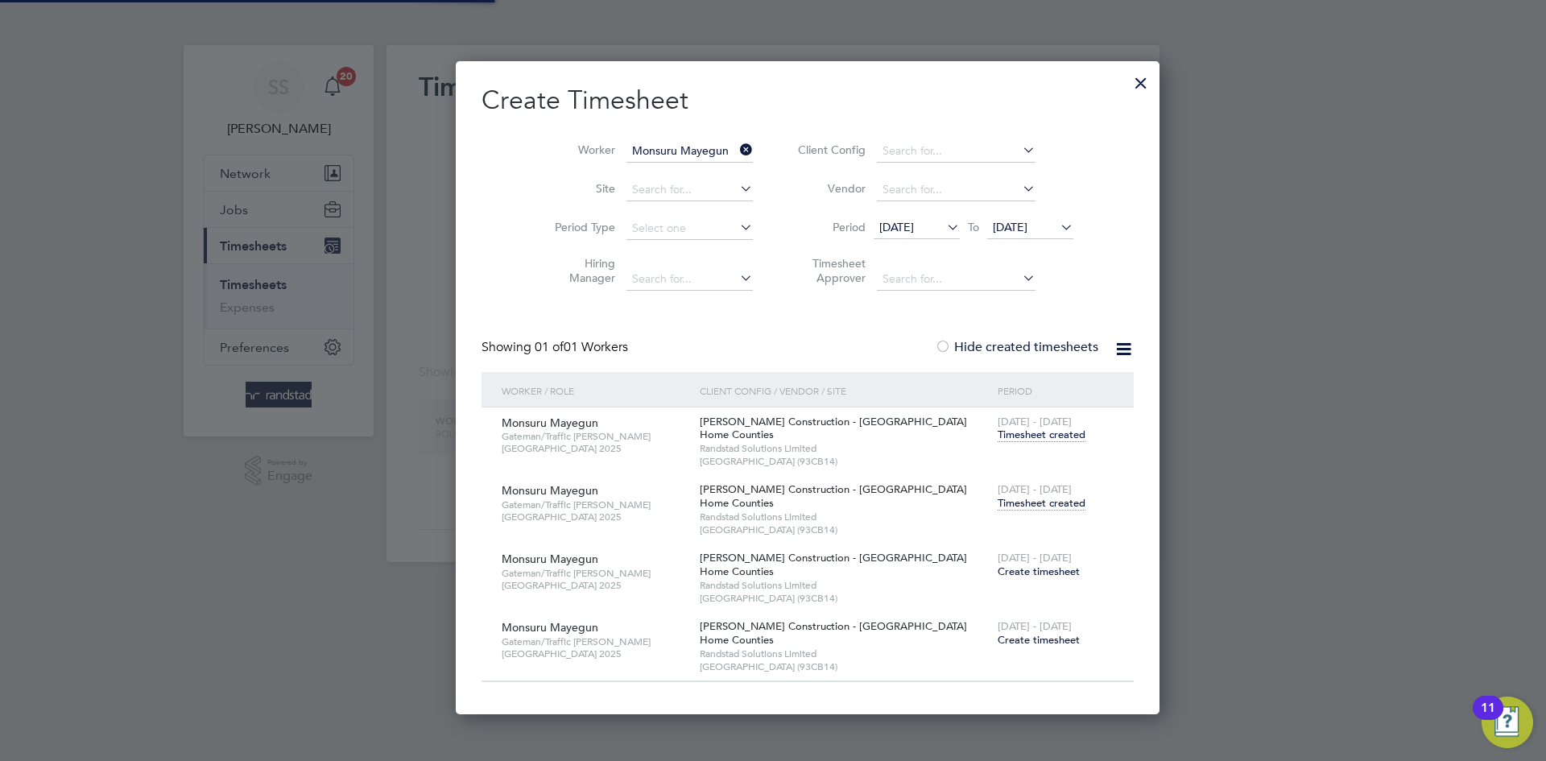
scroll to position [654, 635]
click at [627, 140] on input "Monsuru Mayegun" at bounding box center [689, 151] width 126 height 23
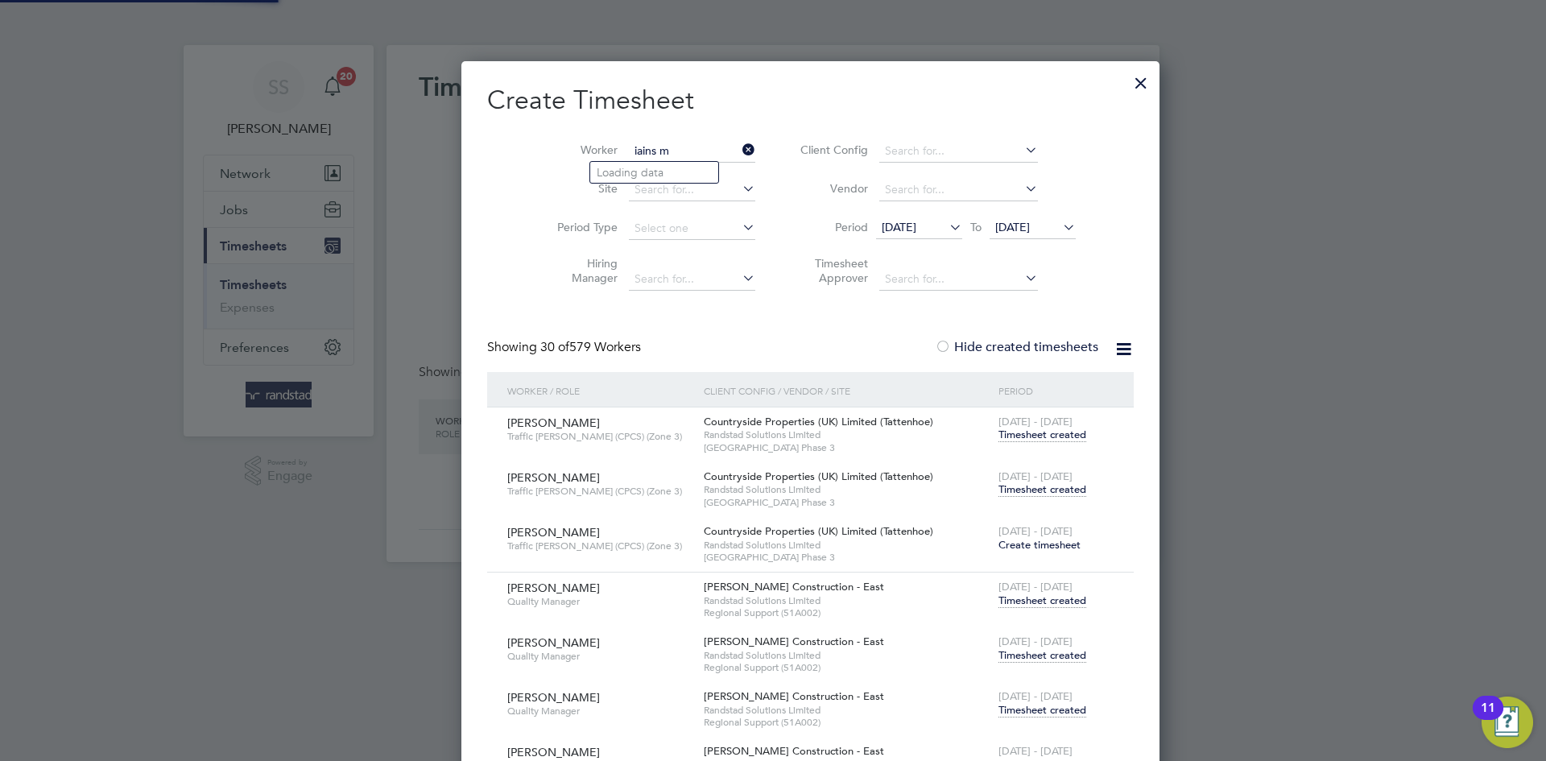
scroll to position [7082, 635]
click at [662, 167] on li "Iain Smith" at bounding box center [654, 173] width 129 height 22
type input "Iain Smith"
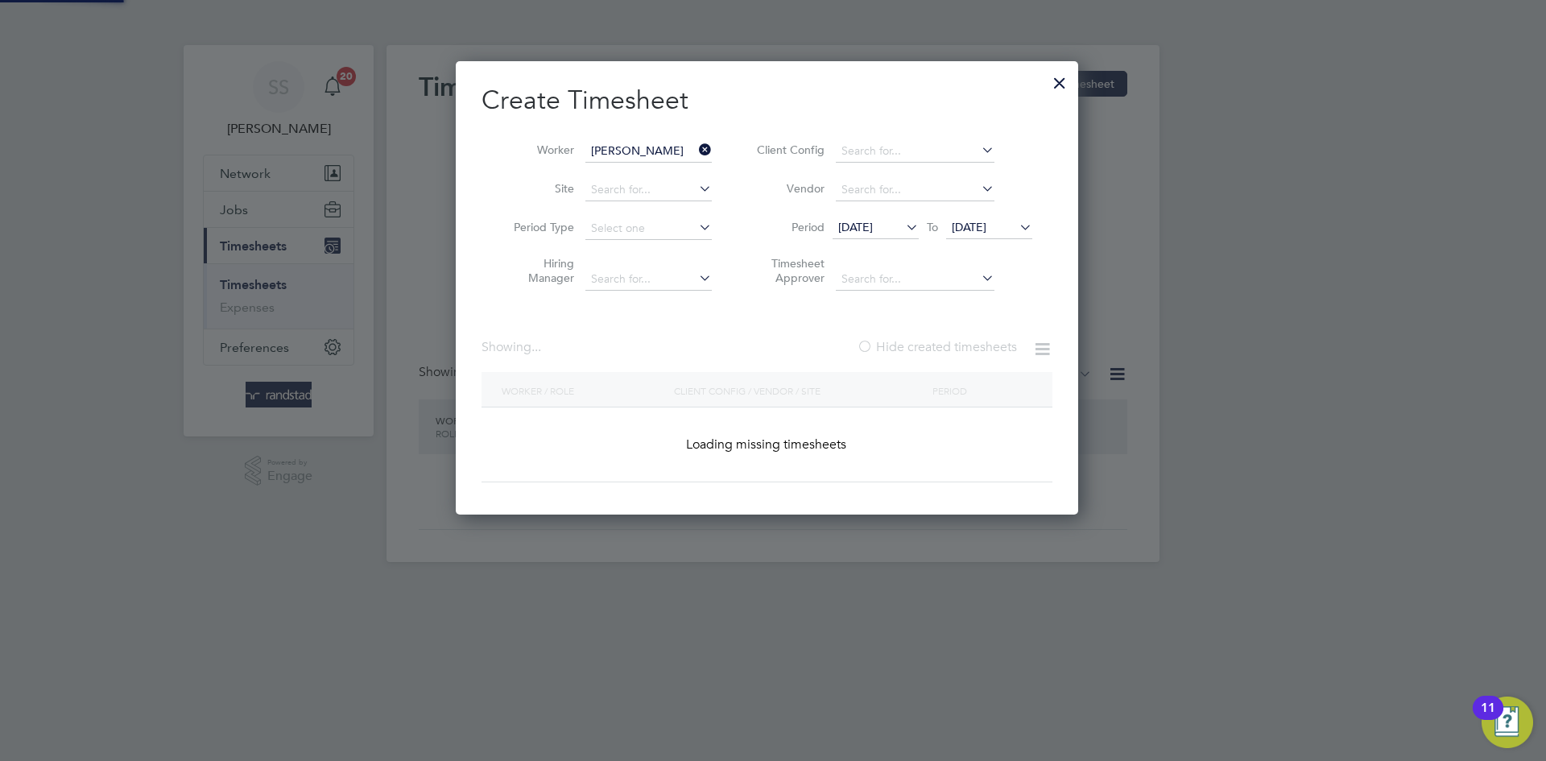
scroll to position [0, 0]
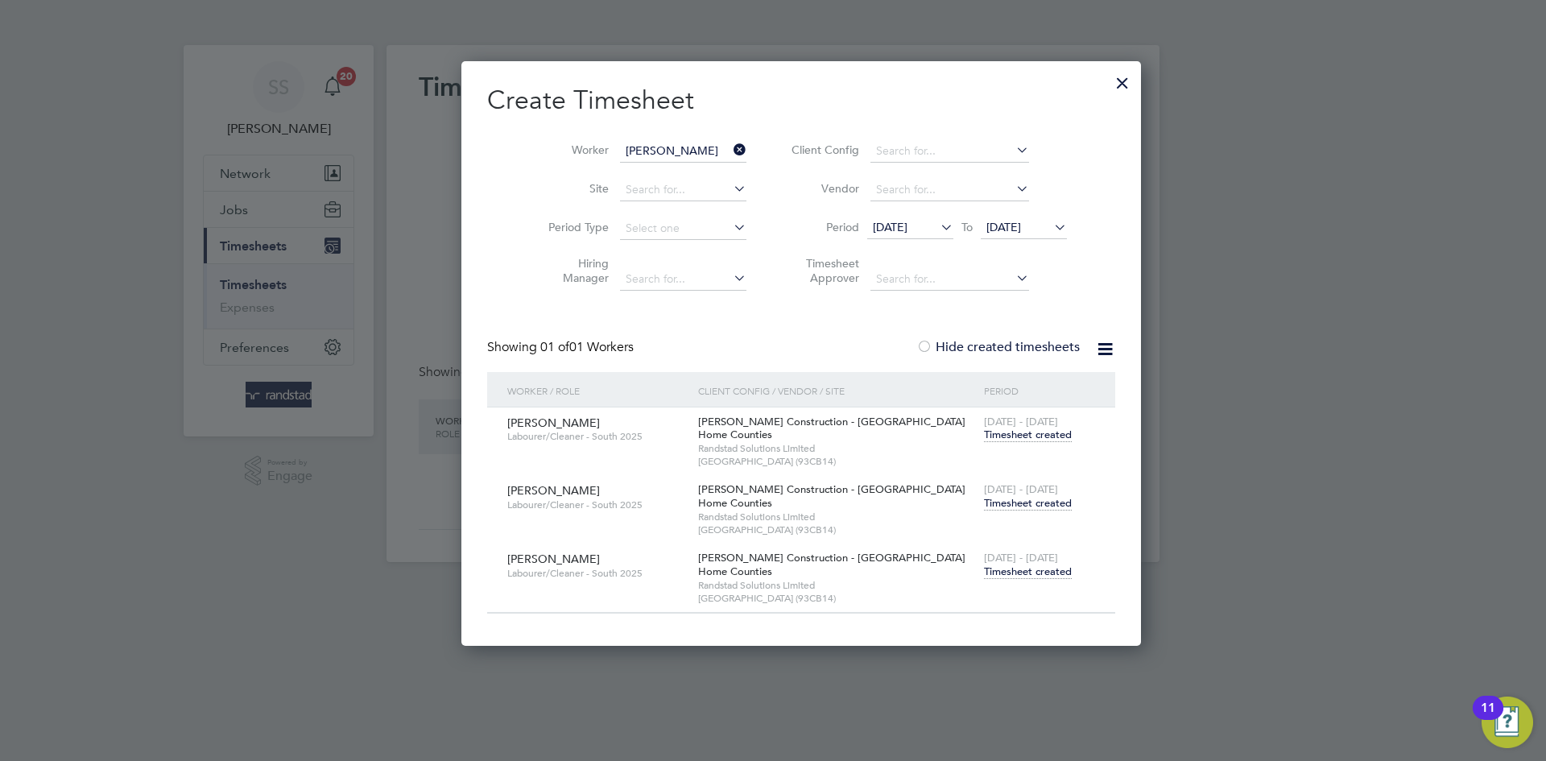
click at [780, 102] on h2 "Create Timesheet" at bounding box center [801, 101] width 628 height 34
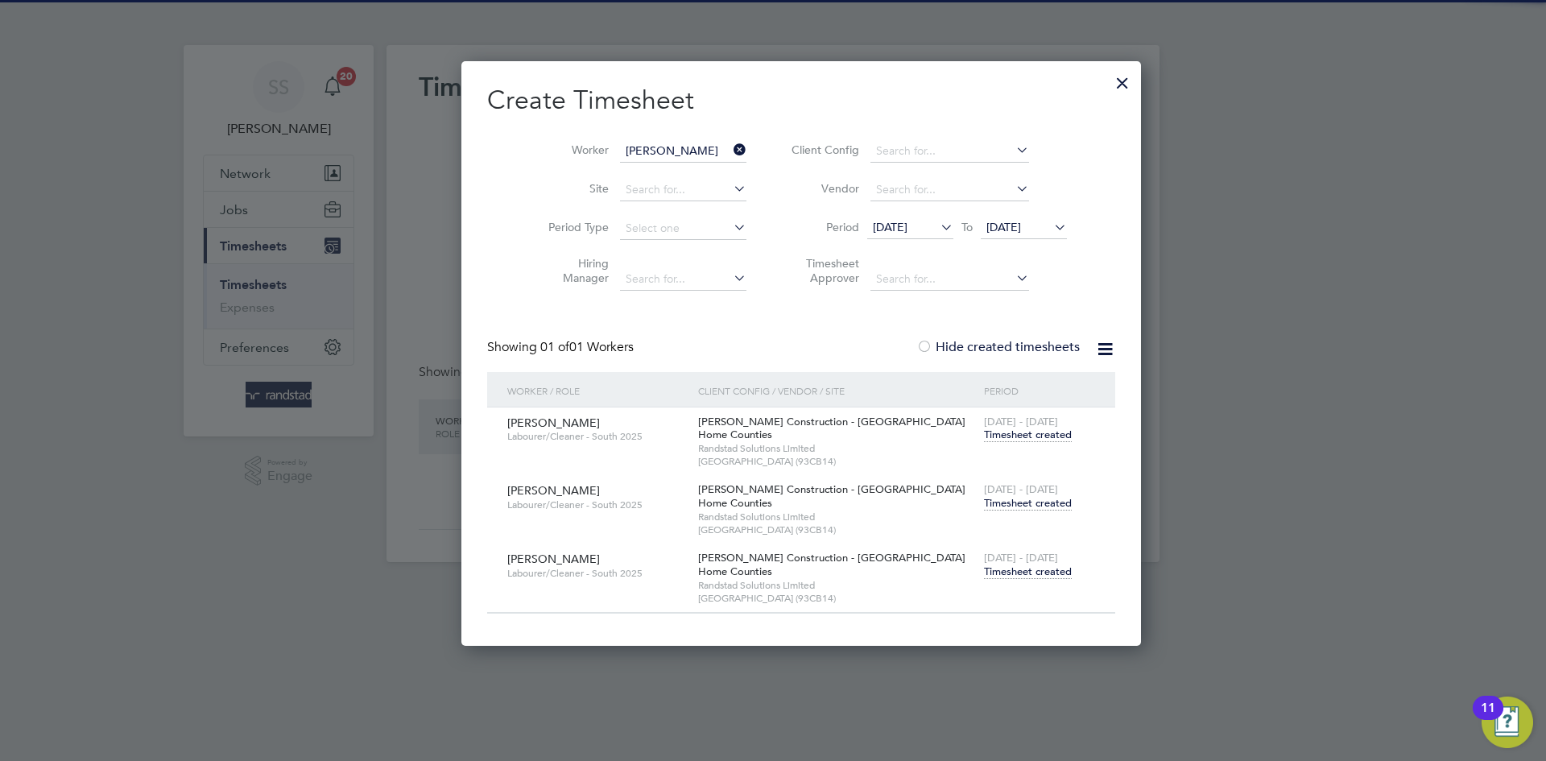
click at [984, 497] on span "Timesheet created" at bounding box center [1028, 503] width 88 height 14
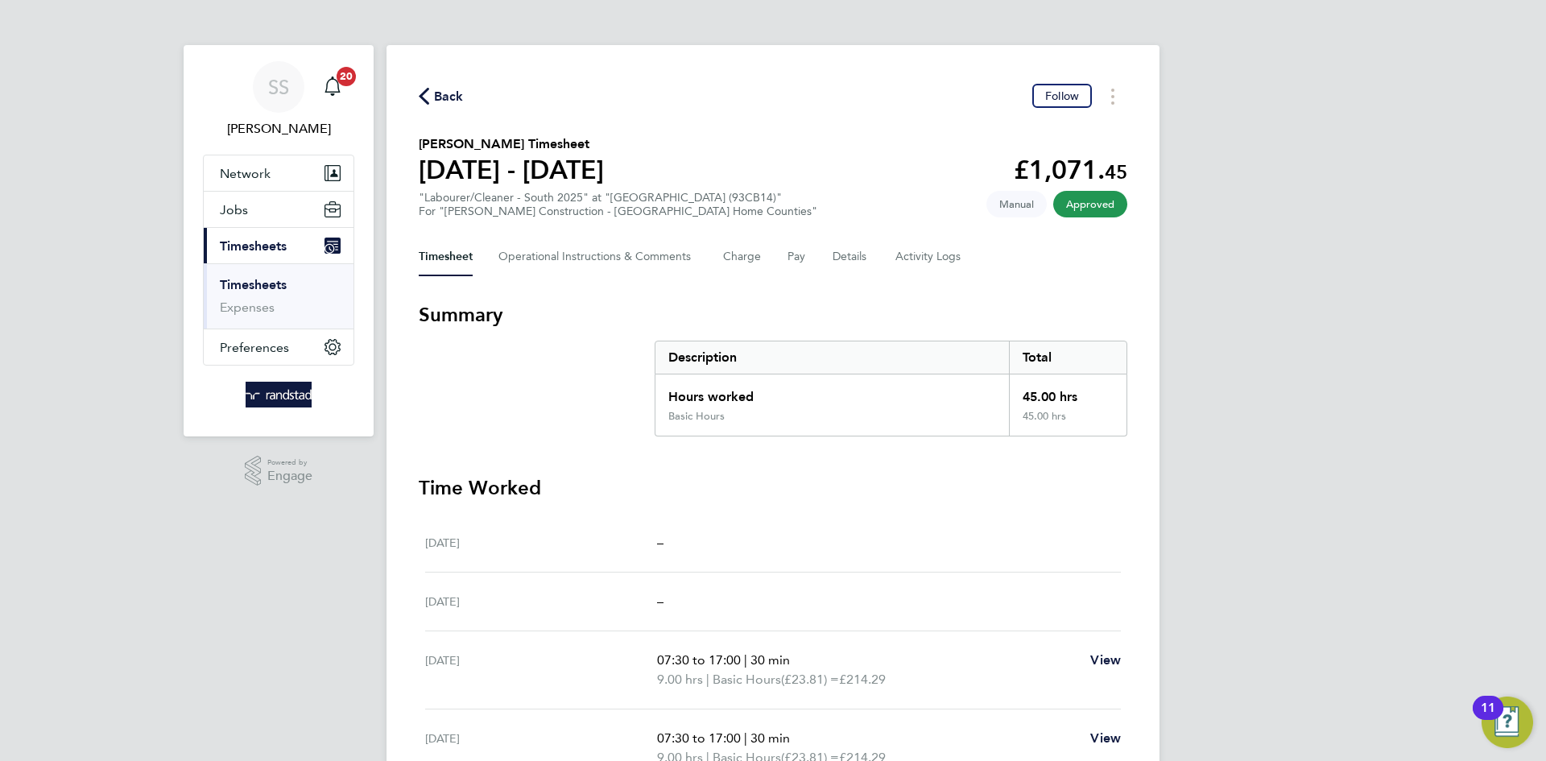
click at [461, 99] on span "Back" at bounding box center [449, 96] width 30 height 19
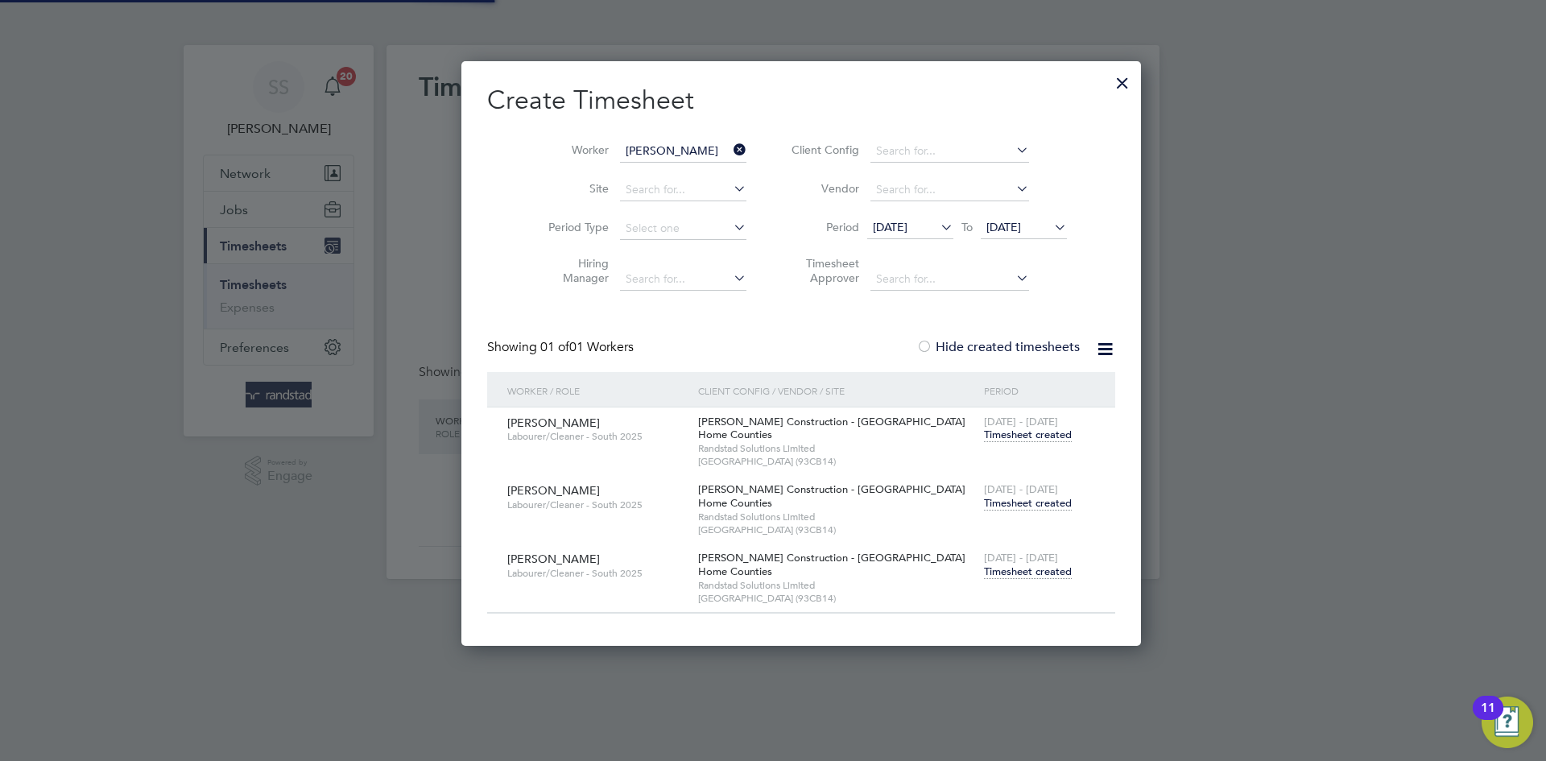
click at [620, 143] on input "Iain Smith" at bounding box center [683, 151] width 126 height 23
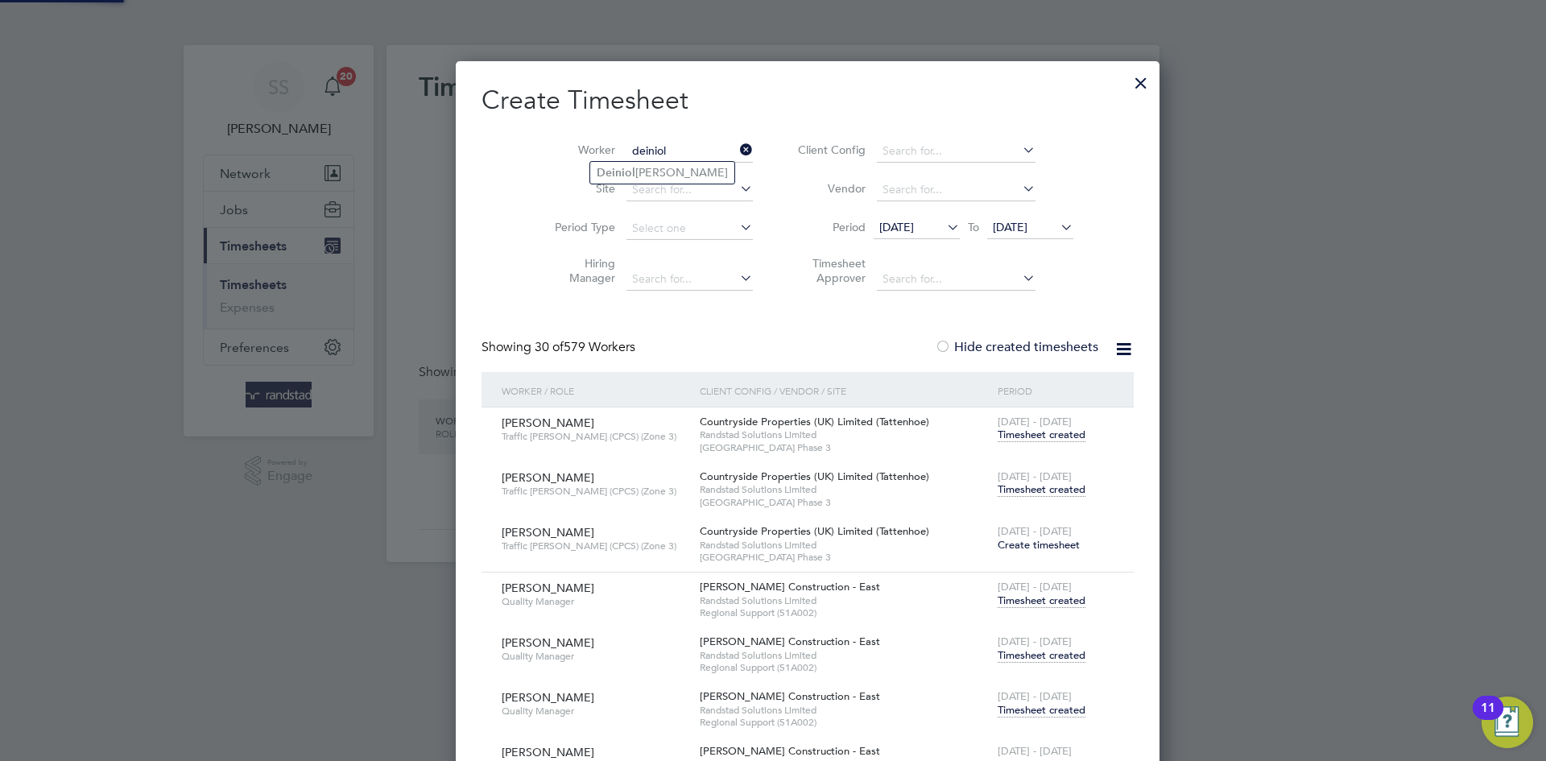
drag, startPoint x: 622, startPoint y: 170, endPoint x: 673, endPoint y: 137, distance: 60.5
click at [623, 170] on b "Deiniol" at bounding box center [616, 173] width 39 height 14
type input "Deiniol Gaughan"
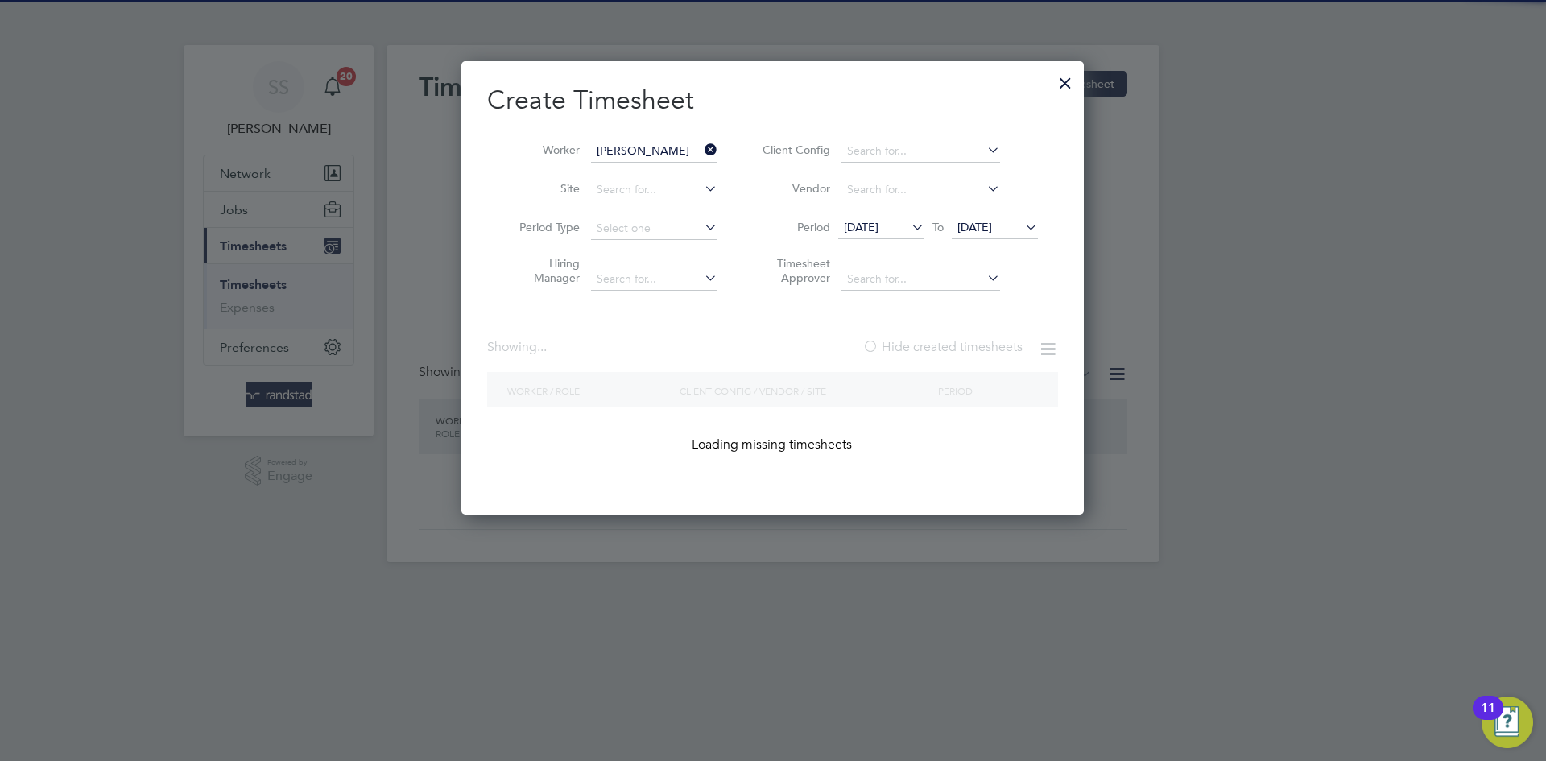
drag, startPoint x: 771, startPoint y: 91, endPoint x: 829, endPoint y: 229, distance: 150.1
click at [771, 90] on h2 "Create Timesheet" at bounding box center [772, 101] width 571 height 34
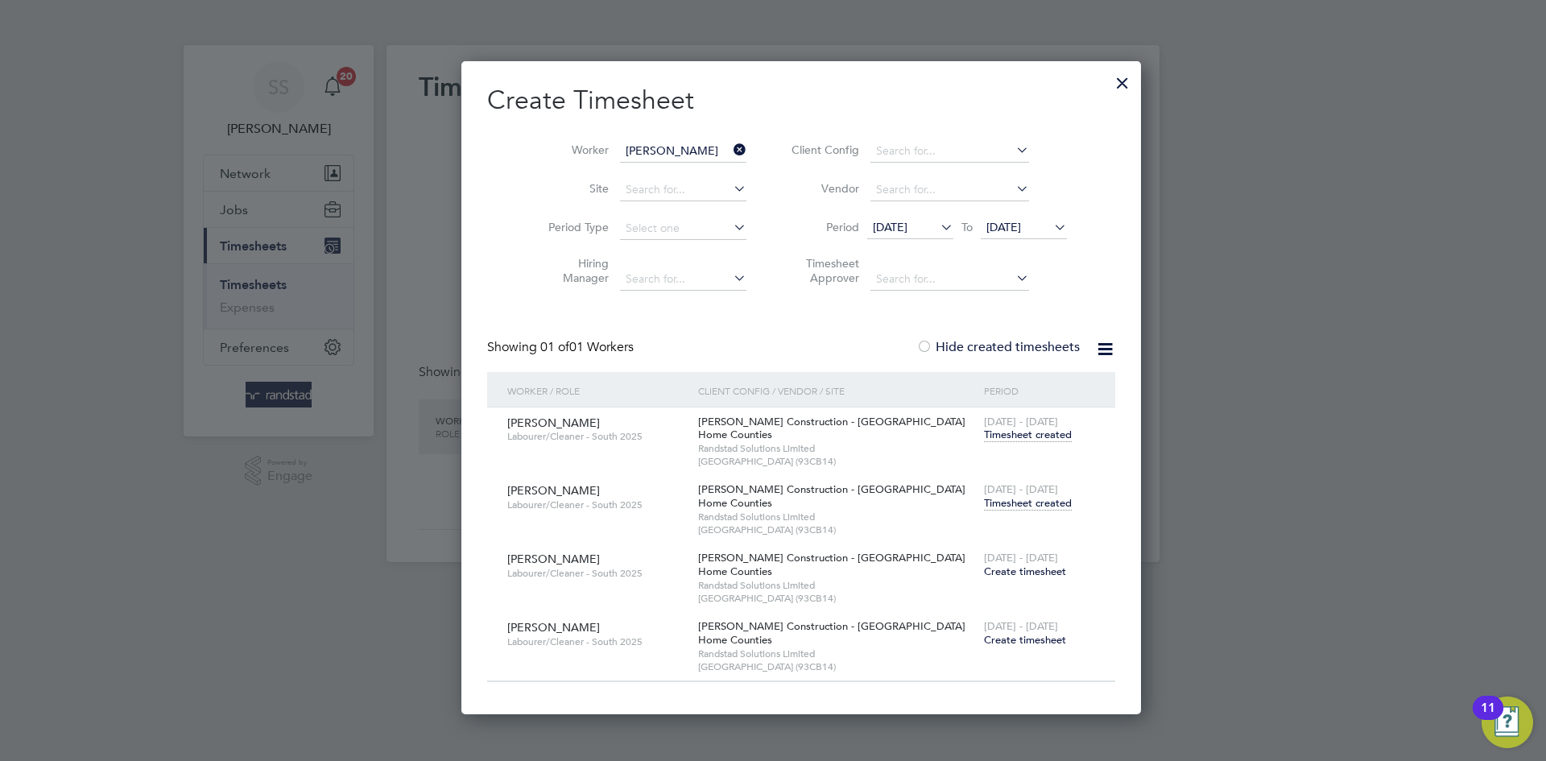
drag, startPoint x: 973, startPoint y: 499, endPoint x: 888, endPoint y: 460, distance: 94.0
click at [984, 498] on span "Timesheet created" at bounding box center [1028, 503] width 88 height 14
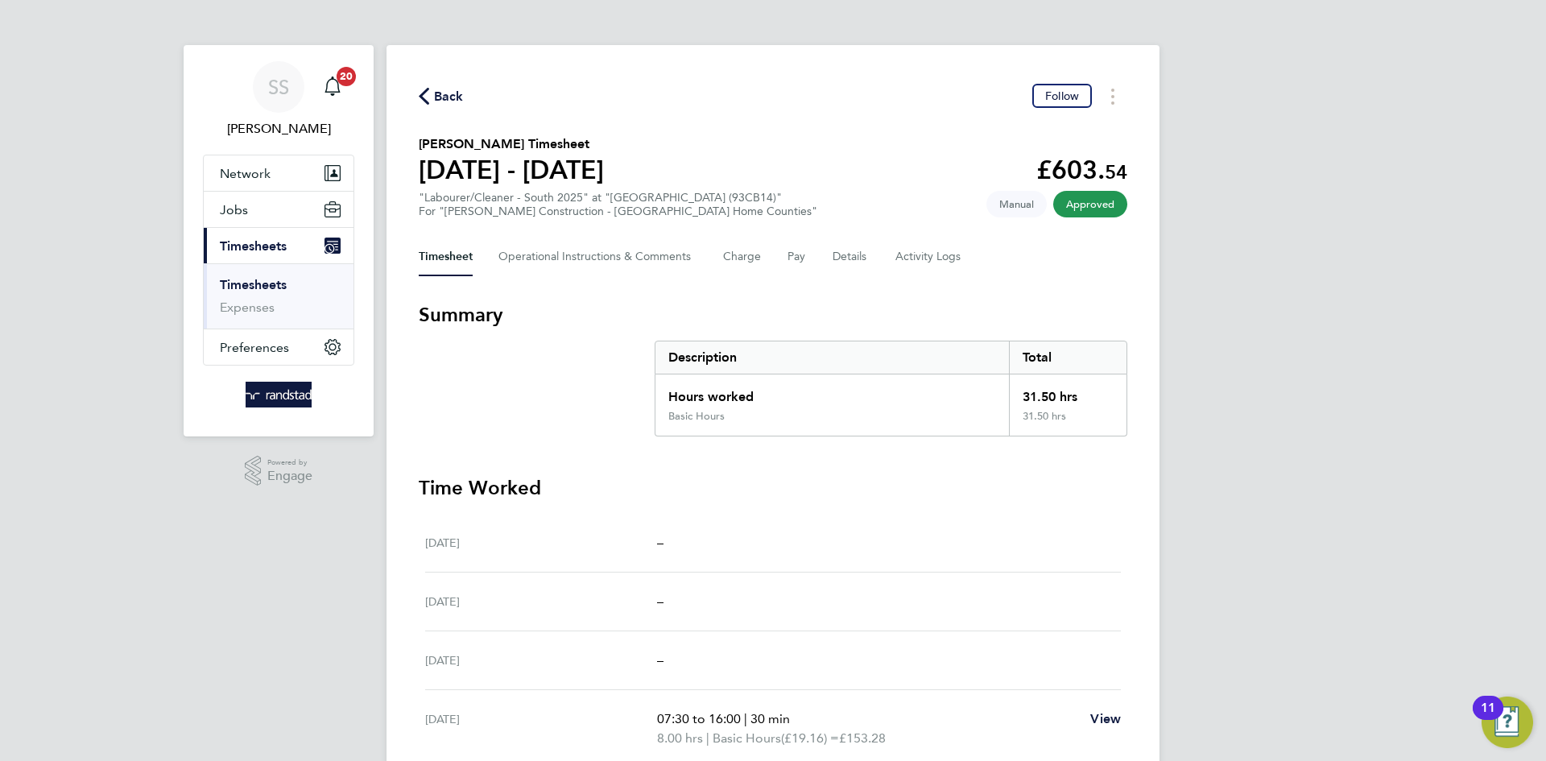
click at [430, 93] on span "Back" at bounding box center [441, 95] width 45 height 15
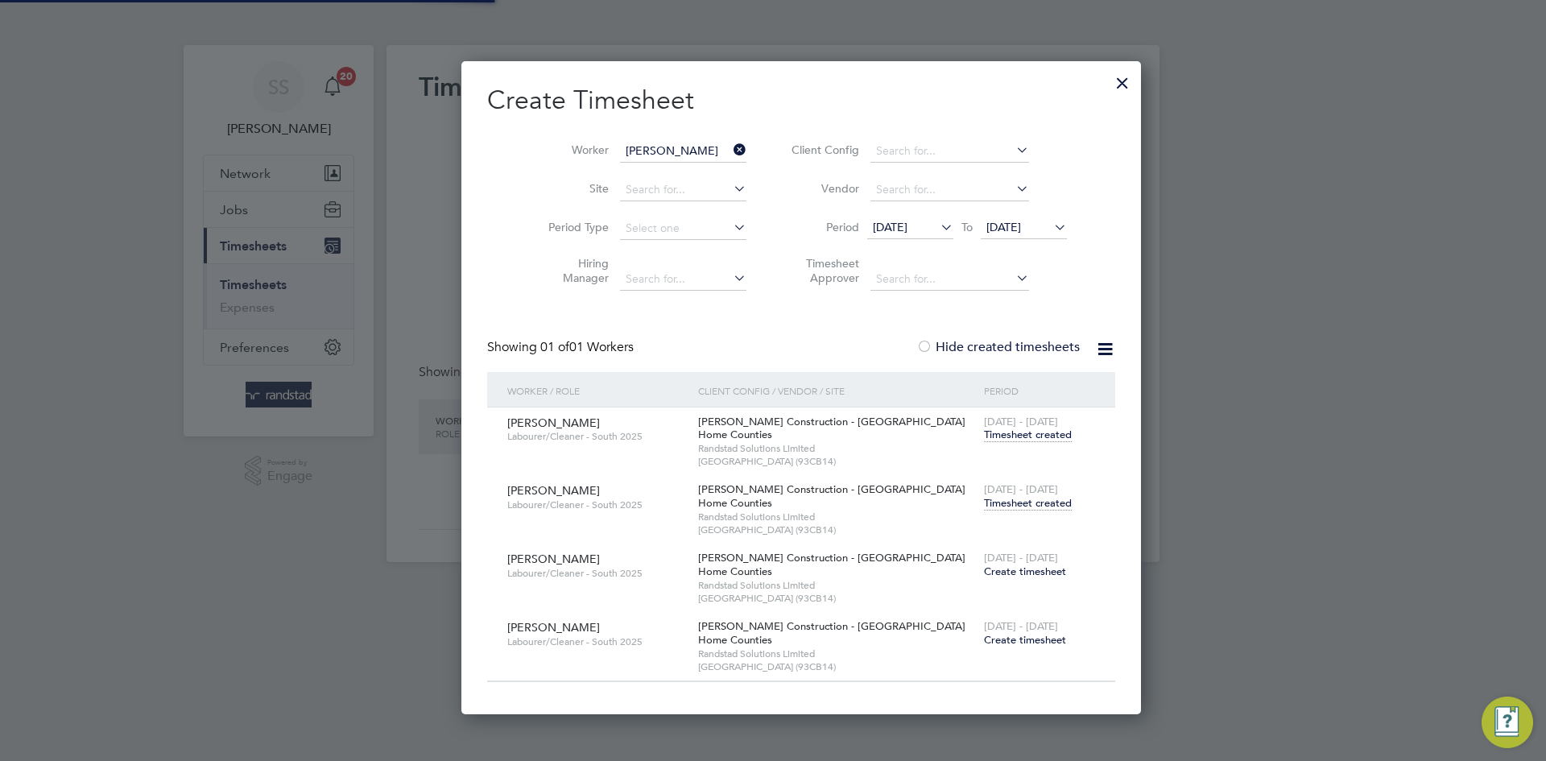
click at [621, 154] on input "Deiniol Gaughan" at bounding box center [683, 151] width 126 height 23
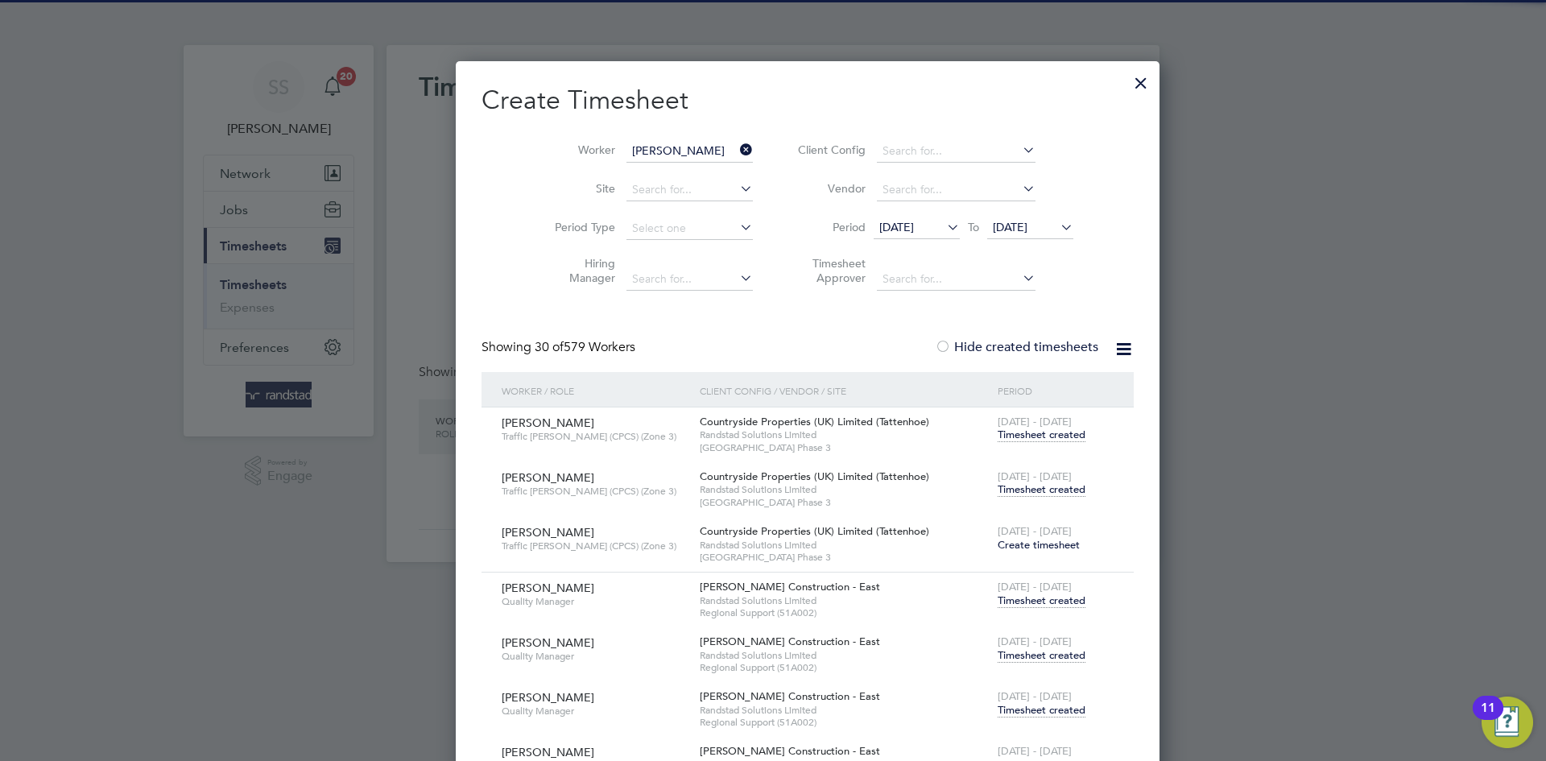
click at [692, 176] on li "James Ajay i" at bounding box center [657, 173] width 135 height 22
type input "James Ajayi"
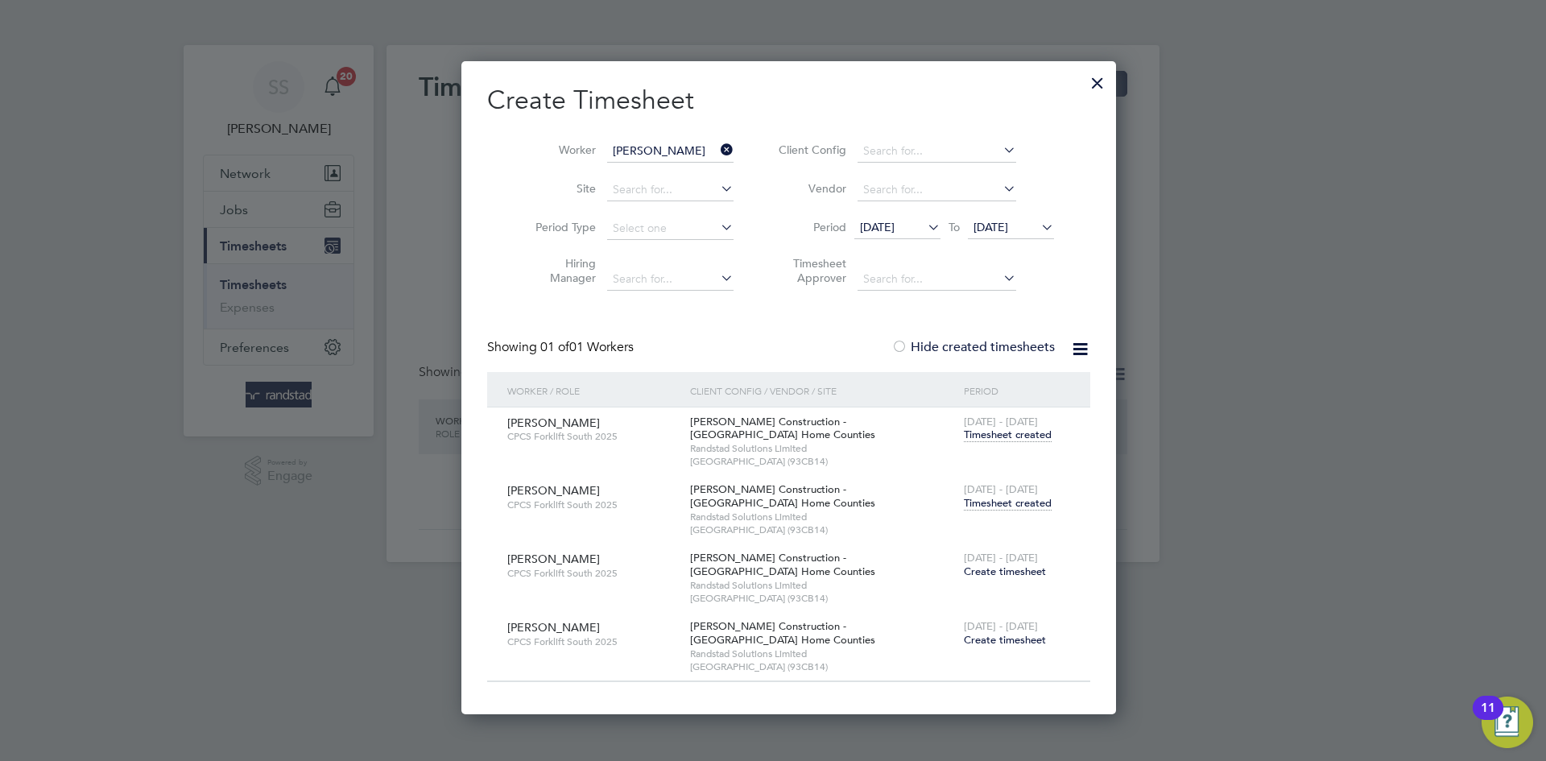
click at [851, 107] on h2 "Create Timesheet" at bounding box center [788, 101] width 603 height 34
click at [1009, 503] on span "Timesheet created" at bounding box center [1008, 503] width 88 height 14
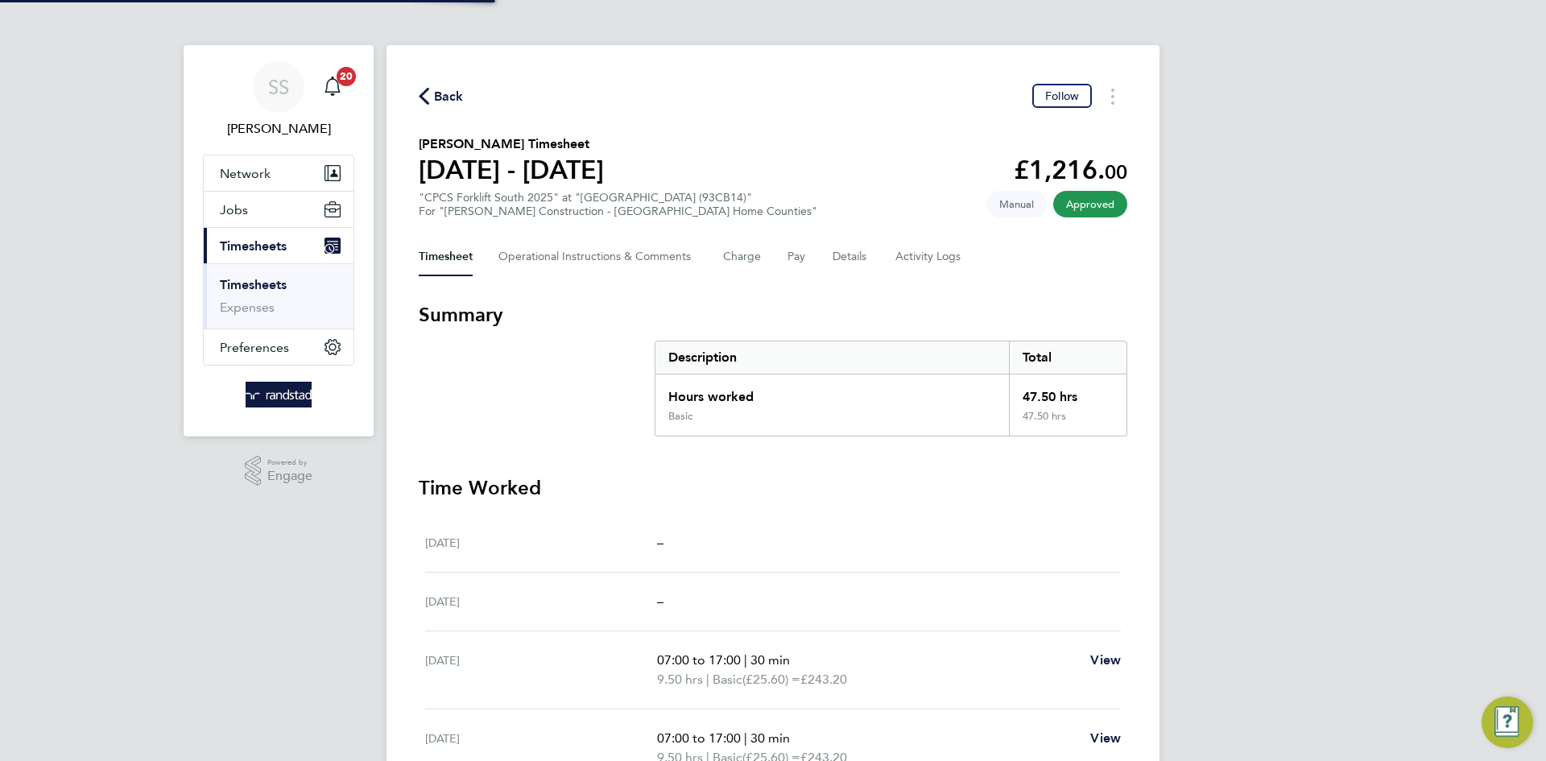
click at [843, 82] on div "Back Follow James Ajayi's Timesheet 16 - 22 Aug 2025 £1,216. 00 "CPCS Forklift …" at bounding box center [772, 552] width 773 height 1015
